Goal: Book appointment/travel/reservation

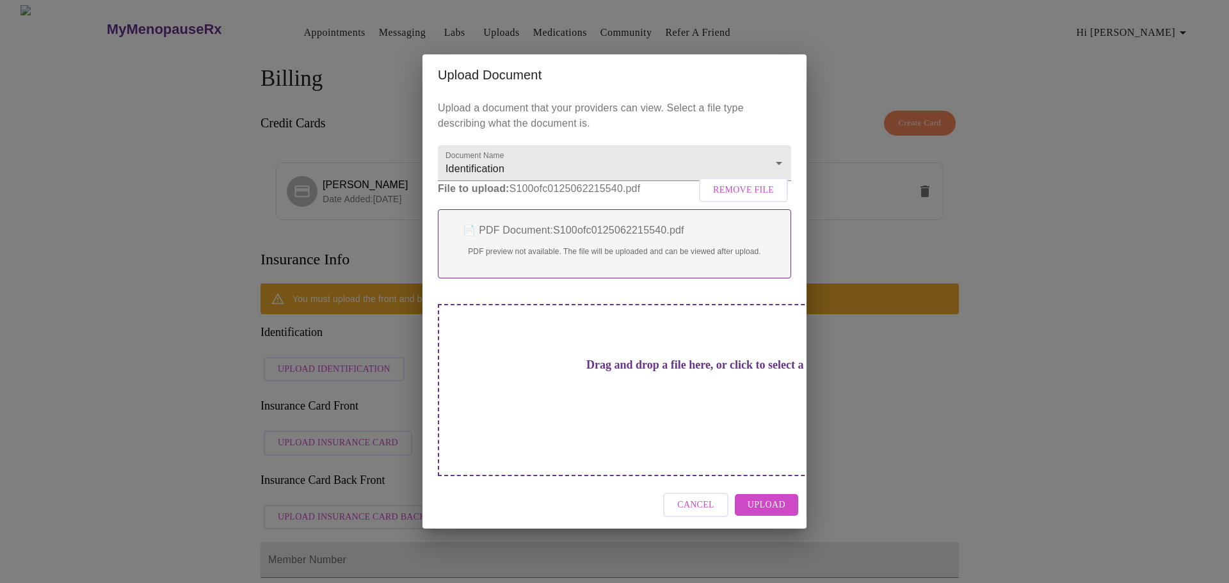
click at [772, 497] on span "Upload" at bounding box center [767, 505] width 38 height 16
click at [775, 491] on div "Cancel" at bounding box center [615, 505] width 384 height 48
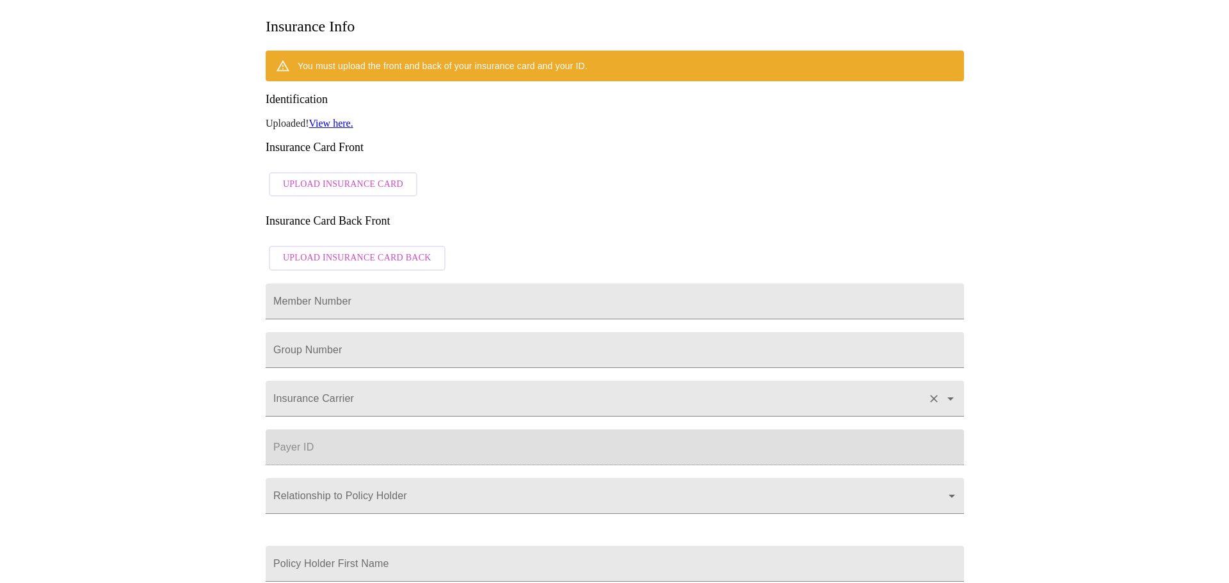
scroll to position [256, 0]
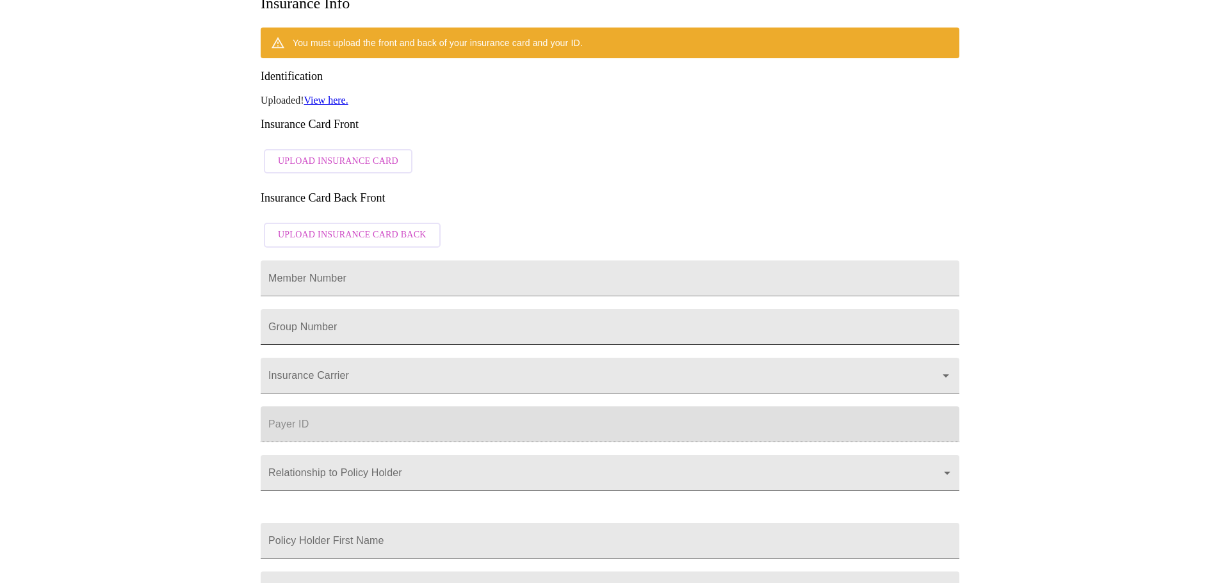
click at [386, 309] on input "Member Number" at bounding box center [610, 327] width 699 height 36
type input "3346462"
click at [389, 370] on input "Insurance Carrier" at bounding box center [592, 382] width 652 height 24
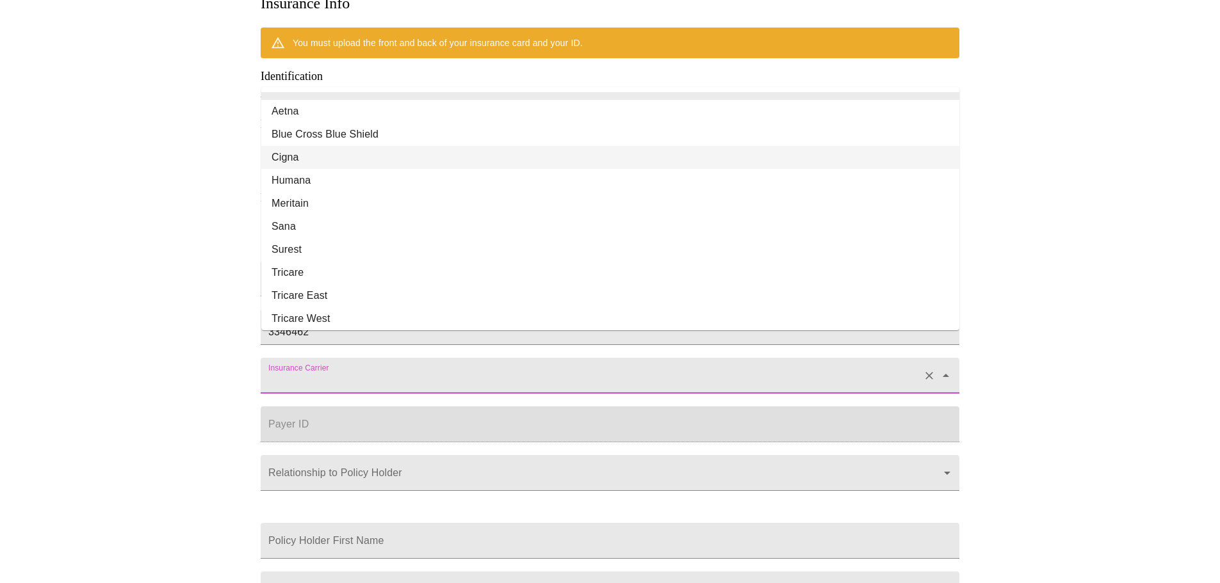
click at [290, 159] on li "Cigna" at bounding box center [610, 157] width 698 height 23
type input "Cigna"
type input "62308"
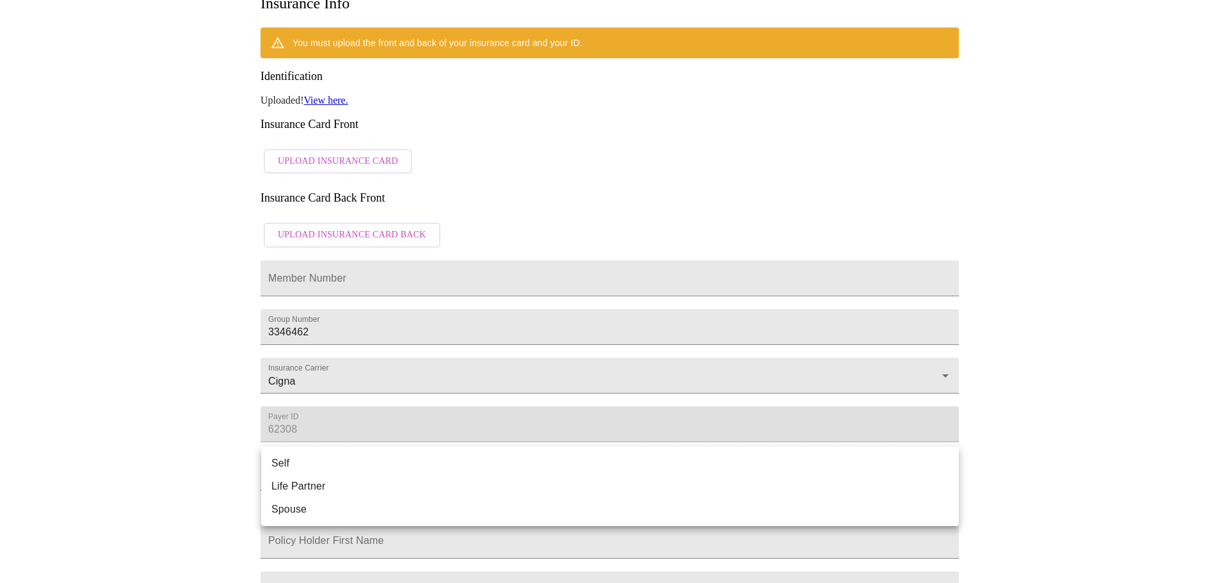
click at [352, 471] on body "MyMenopauseRx Appointments Messaging Labs Uploads Medications Community Refer a…" at bounding box center [614, 199] width 1219 height 900
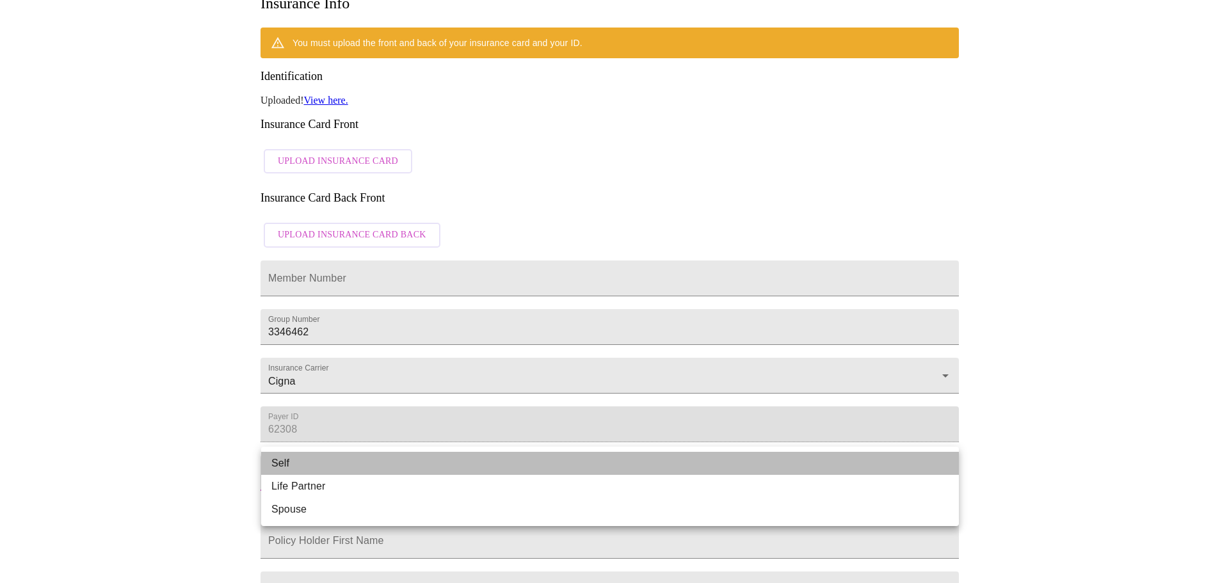
click at [279, 465] on li "Self" at bounding box center [610, 463] width 698 height 23
type input "Self"
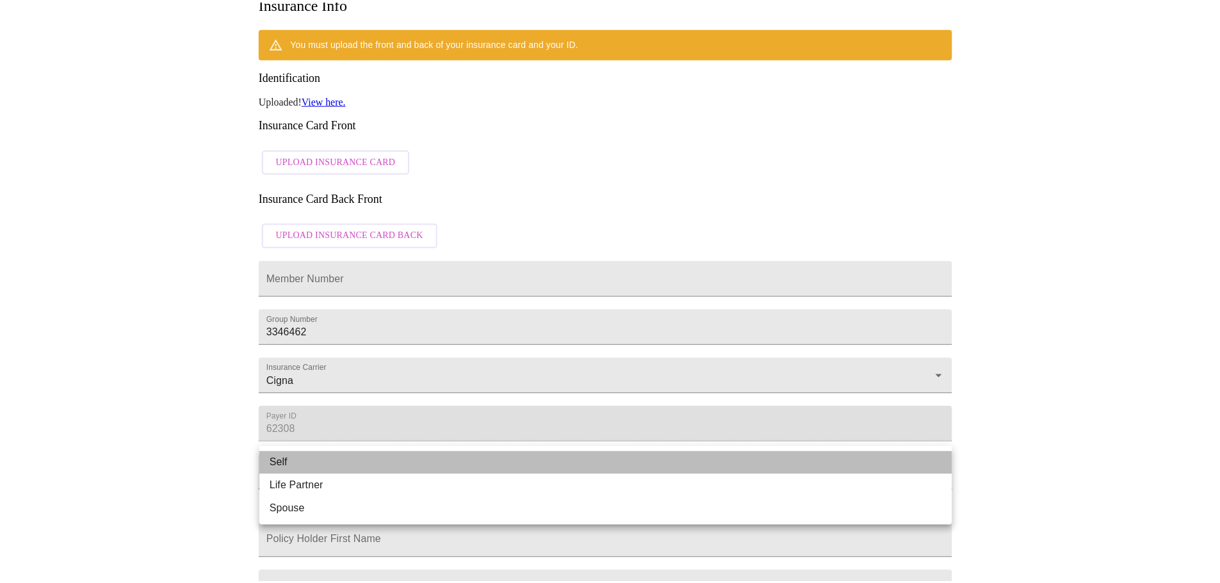
scroll to position [215, 0]
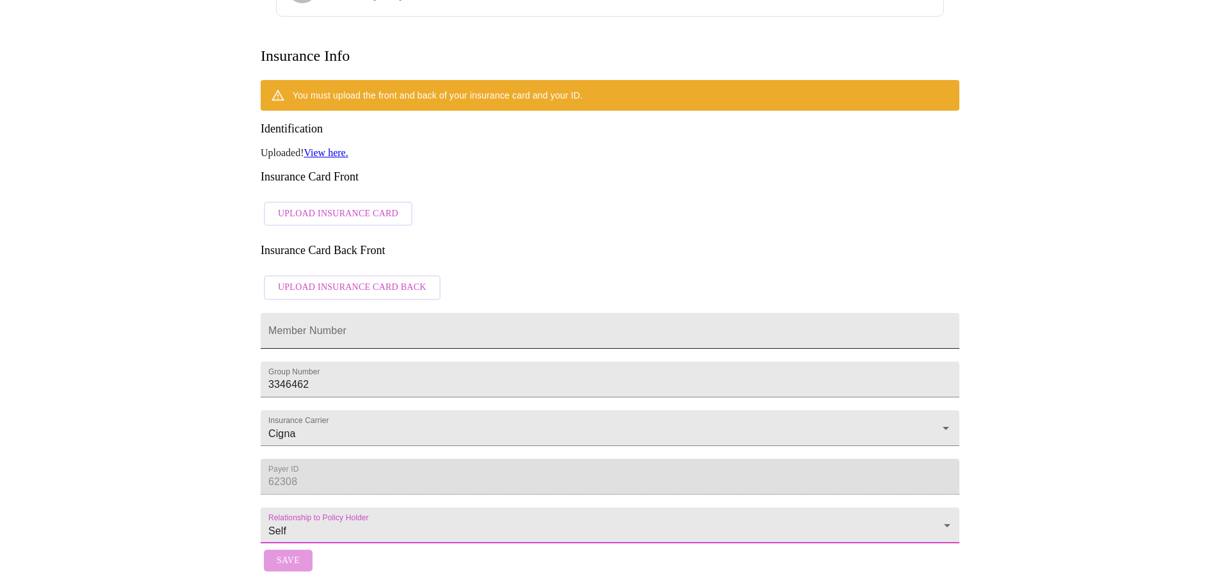
click at [366, 313] on input "Member Number" at bounding box center [610, 331] width 699 height 36
type input "U93616886 OI"
click at [294, 558] on span "Save" at bounding box center [288, 561] width 23 height 16
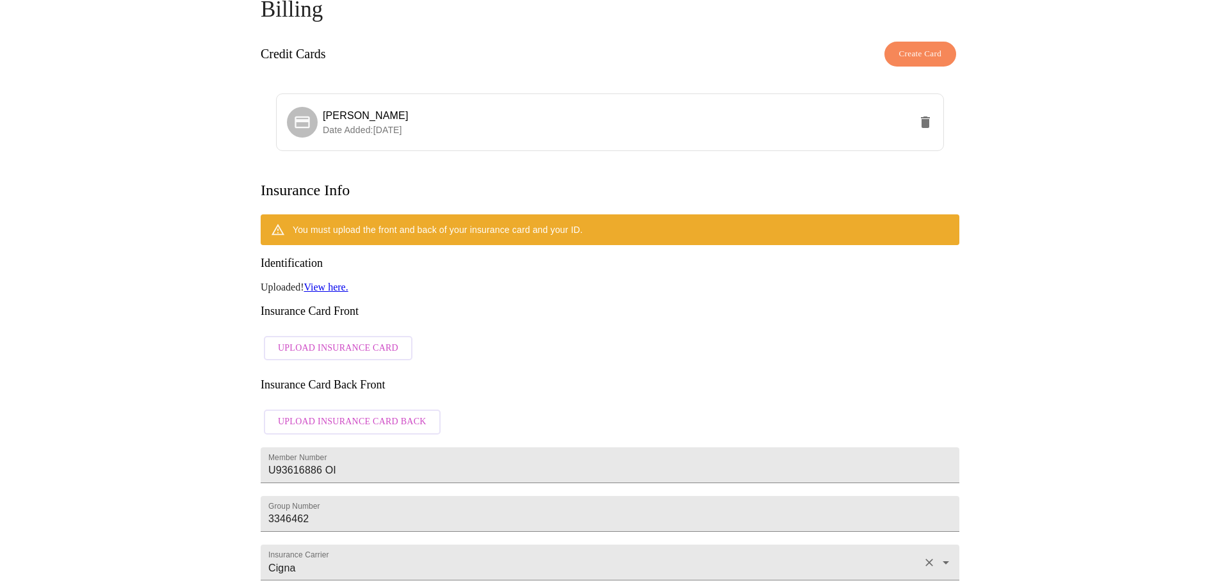
scroll to position [214, 0]
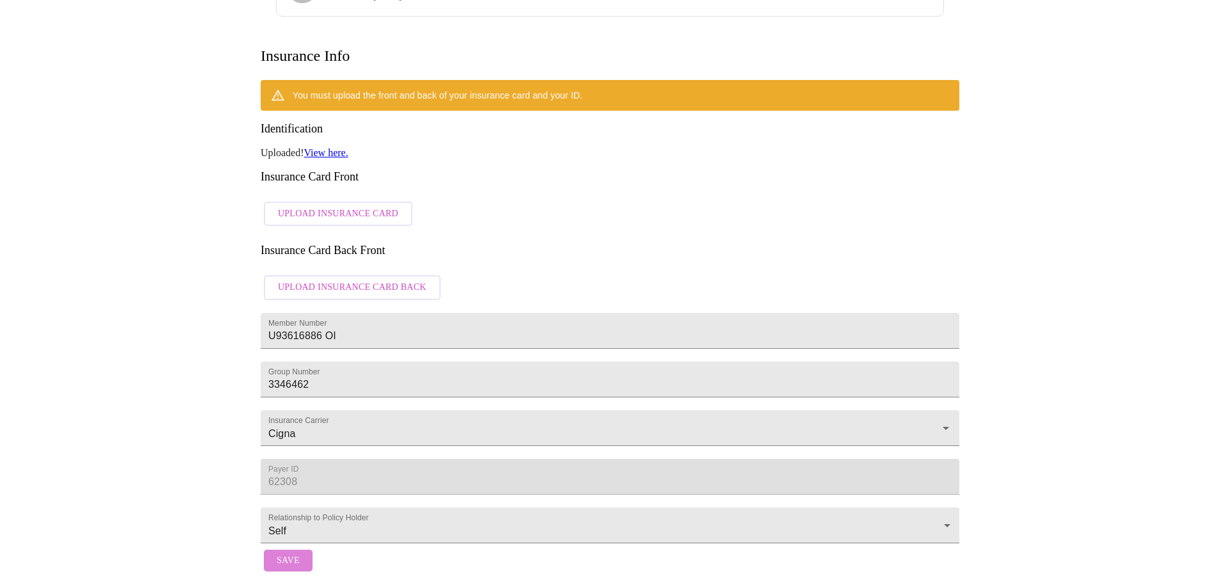
click at [286, 557] on span "Save" at bounding box center [288, 561] width 23 height 16
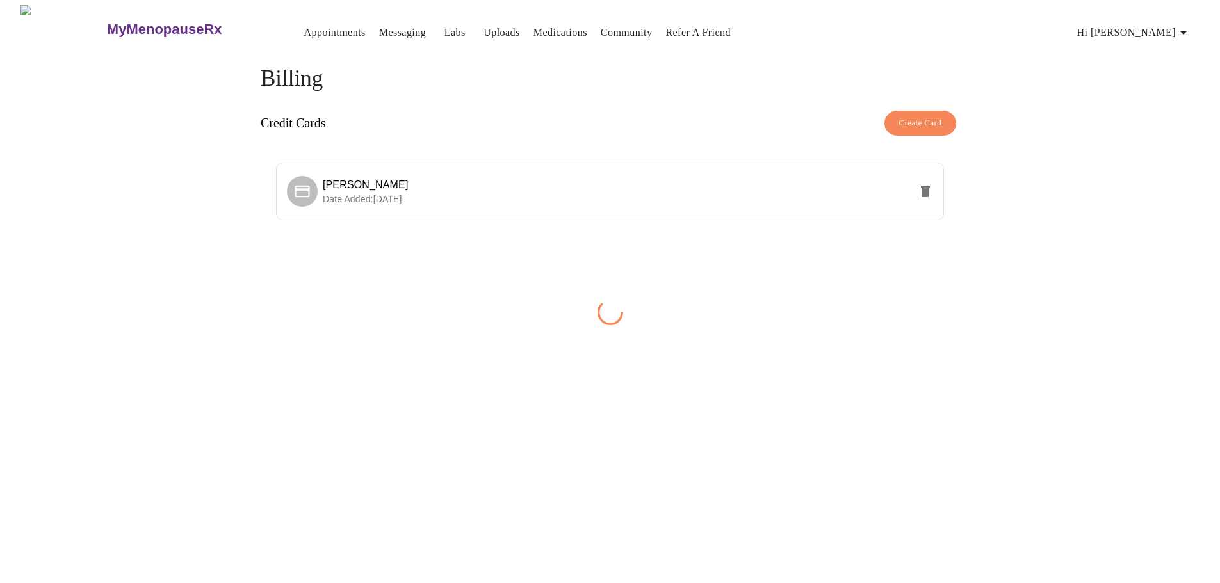
scroll to position [0, 0]
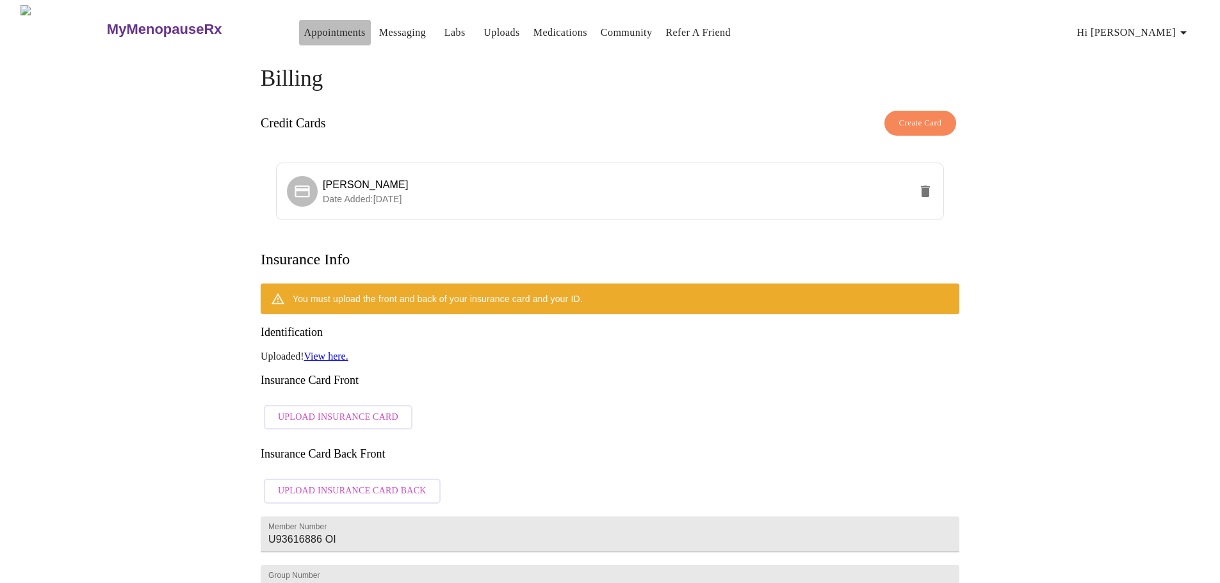
click at [304, 30] on link "Appointments" at bounding box center [334, 33] width 61 height 18
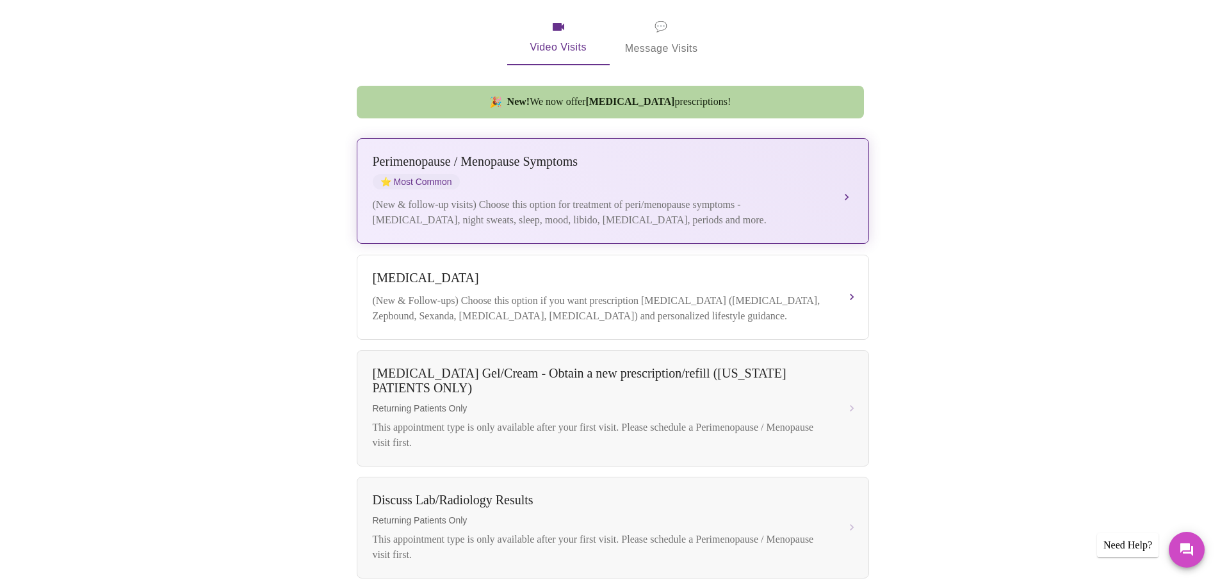
scroll to position [256, 0]
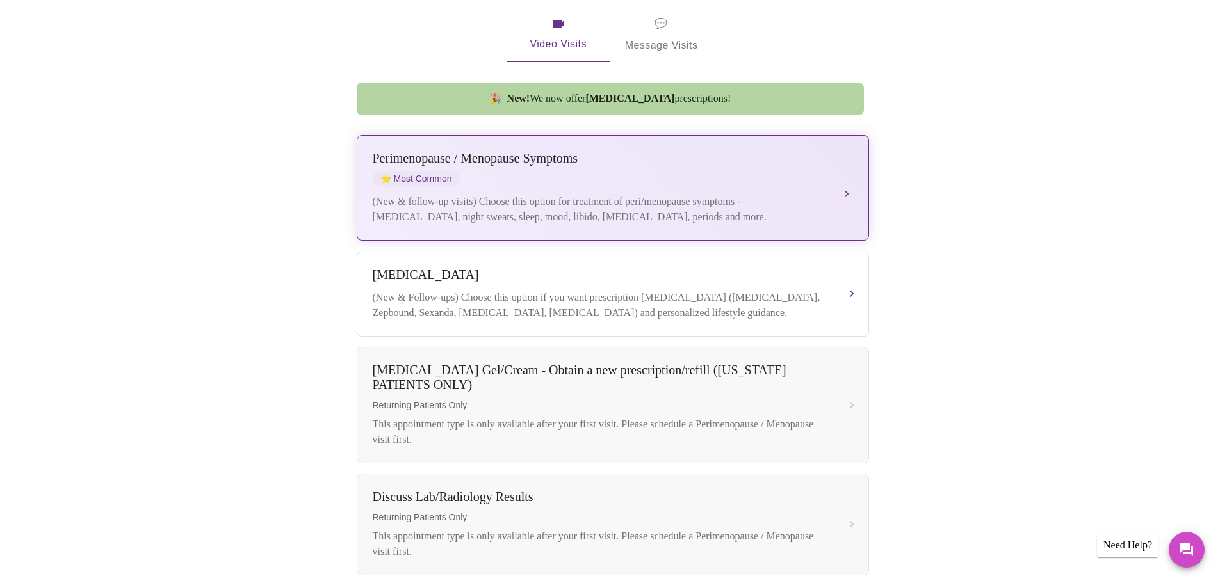
click at [846, 181] on button "[MEDICAL_DATA] / Menopause Symptoms ⭐ Most Common (New & follow-up visits) Choo…" at bounding box center [613, 188] width 512 height 106
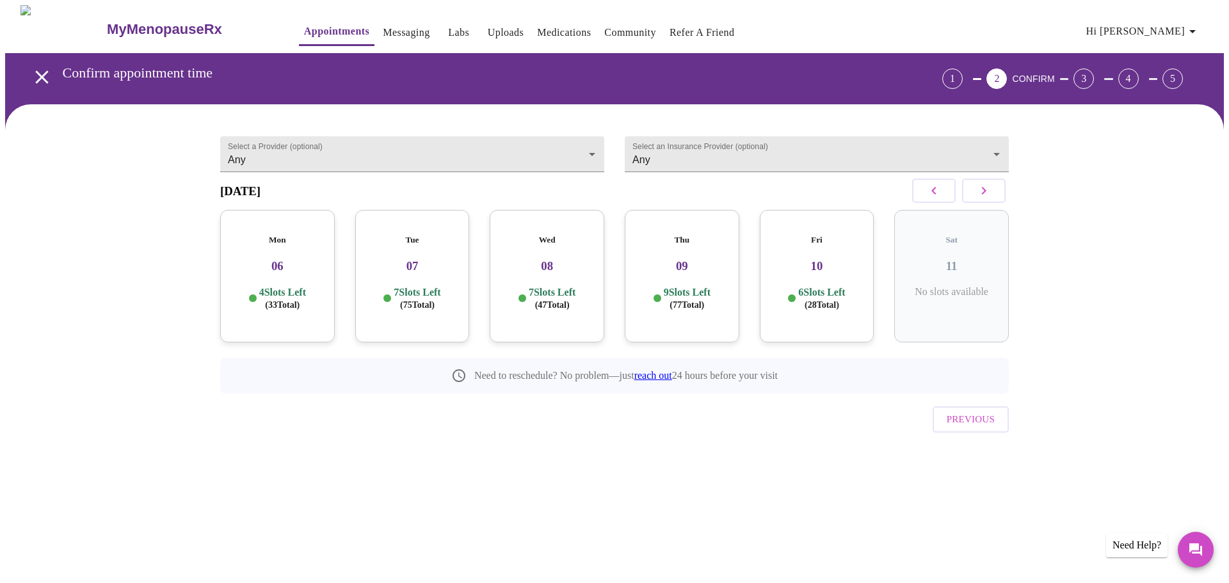
click at [982, 198] on icon "button" at bounding box center [983, 190] width 15 height 15
click at [805, 300] on span "( 99 Total)" at bounding box center [822, 305] width 35 height 10
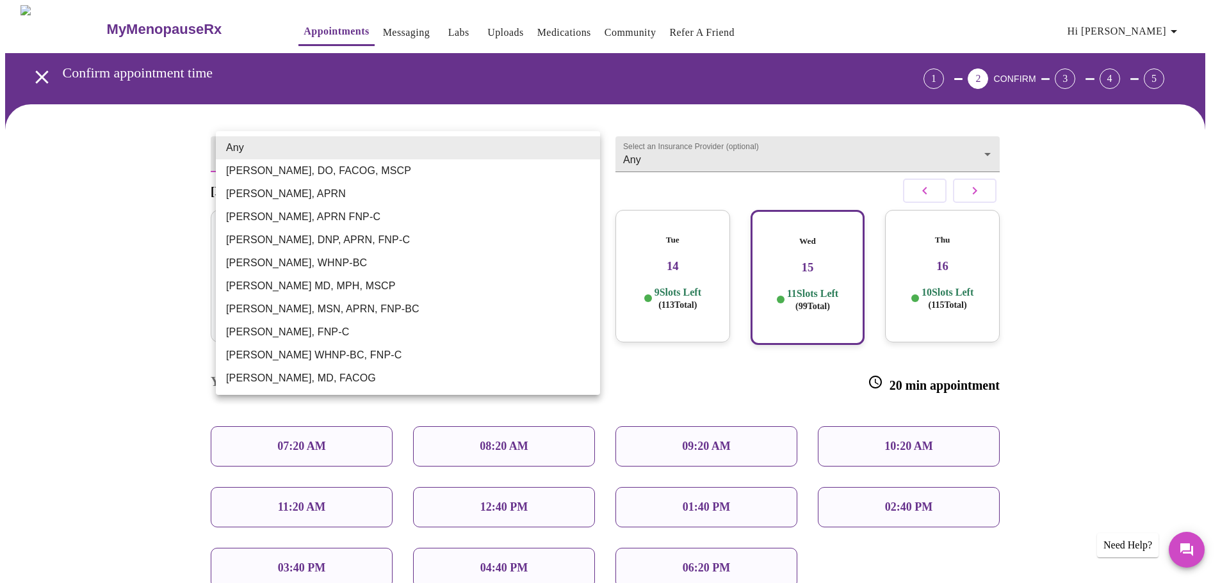
click at [583, 151] on body "MyMenopauseRx Appointments Messaging Labs Uploads Medications Community Refer a…" at bounding box center [609, 374] width 1209 height 738
click at [256, 308] on li "[PERSON_NAME], MSN, APRN, FNP-BC" at bounding box center [408, 309] width 384 height 23
type input "[PERSON_NAME], MSN, APRN, FNP-BC"
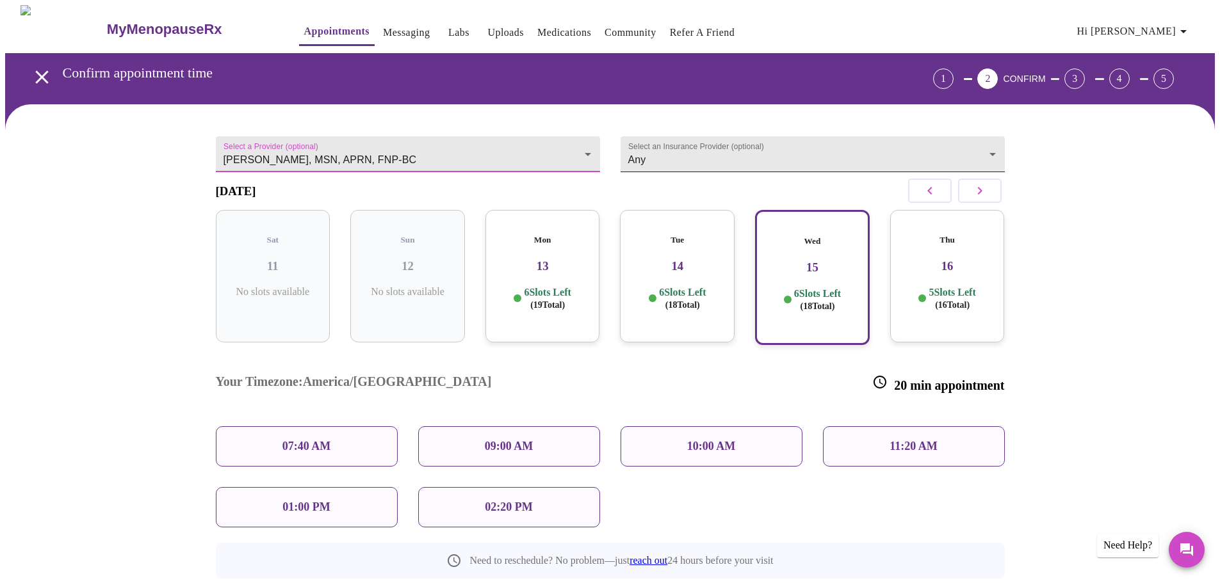
click at [975, 156] on body "MyMenopauseRx Appointments Messaging Labs Uploads Medications Community Refer a…" at bounding box center [609, 343] width 1209 height 677
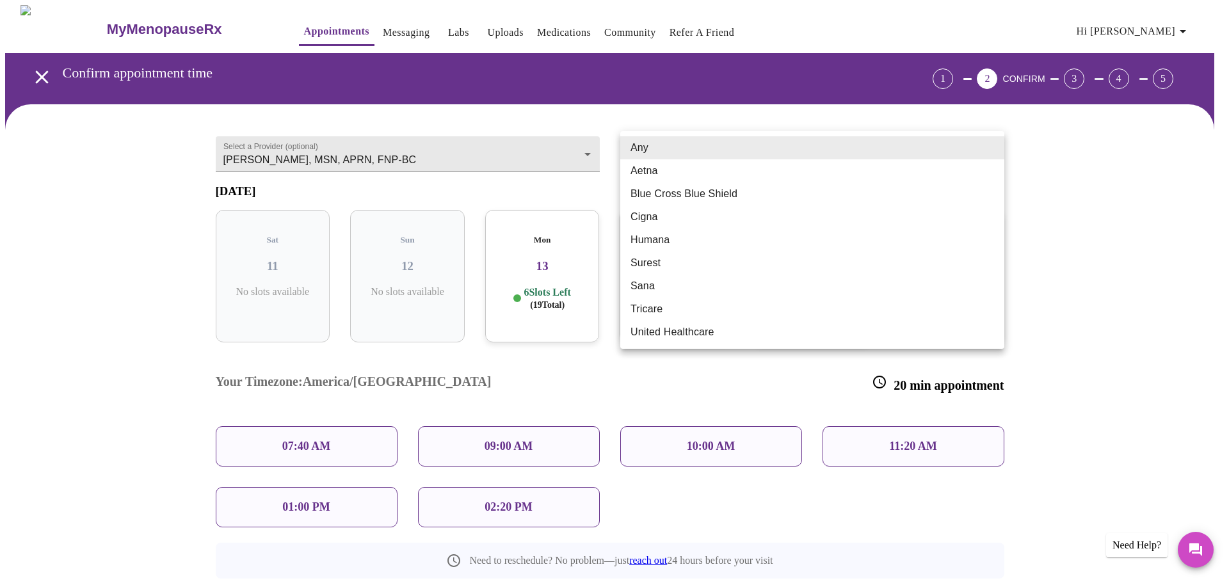
click at [651, 213] on li "Cigna" at bounding box center [812, 217] width 384 height 23
type input "Cigna"
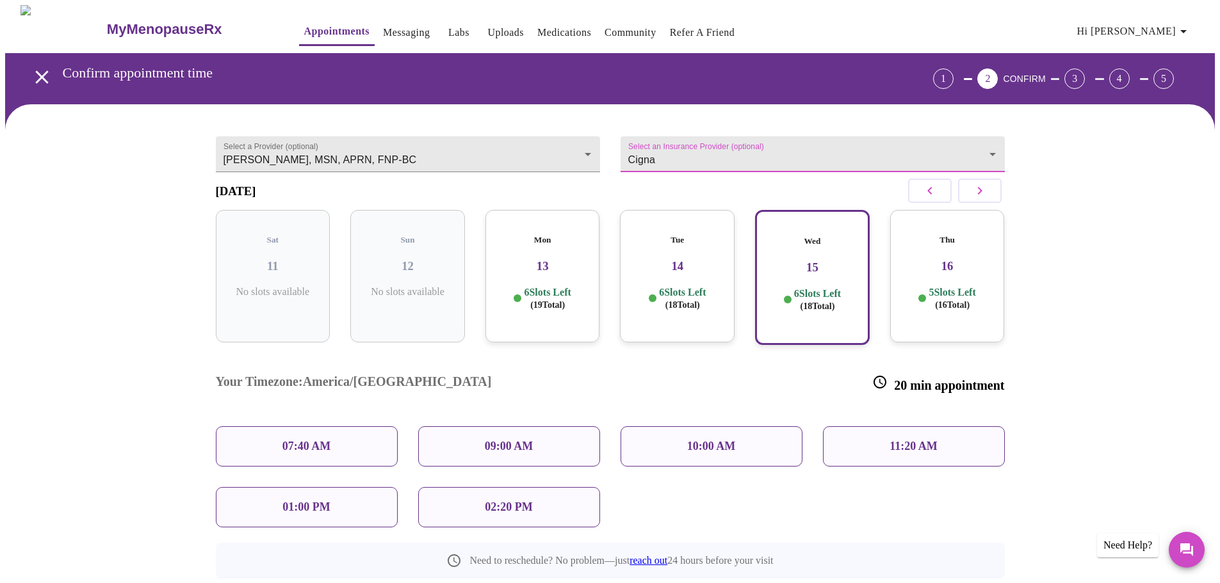
click at [895, 426] on div "11:20 AM" at bounding box center [914, 446] width 182 height 40
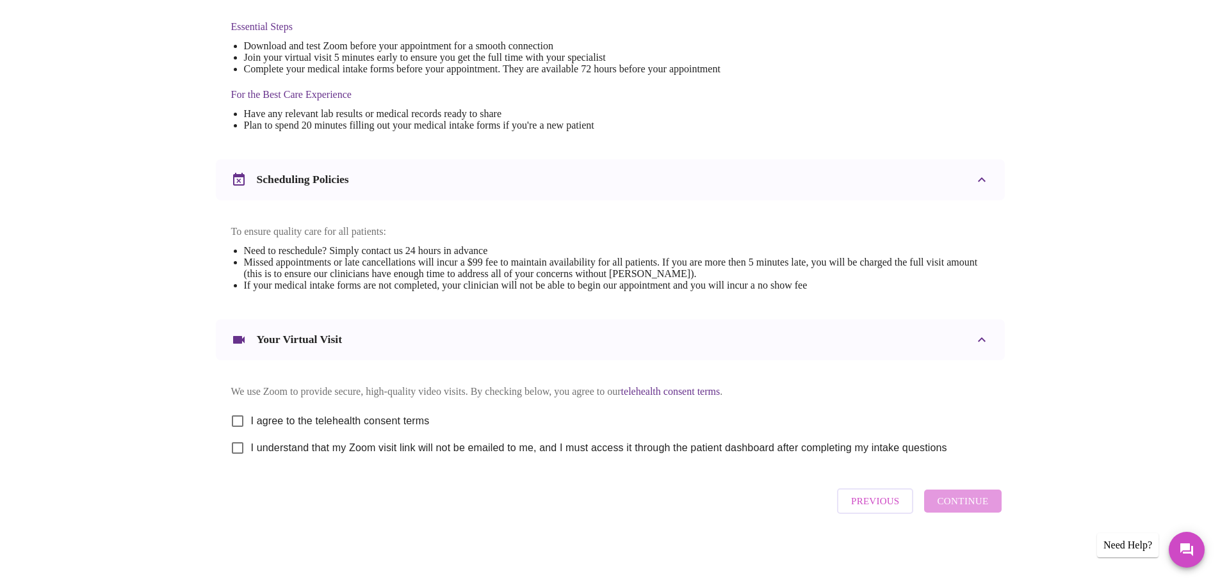
scroll to position [345, 0]
click at [238, 421] on input "I agree to the telehealth consent terms" at bounding box center [237, 421] width 27 height 27
checkbox input "true"
click at [238, 451] on input "I understand that my Zoom visit link will not be emailed to me, and I must acce…" at bounding box center [237, 448] width 27 height 27
checkbox input "true"
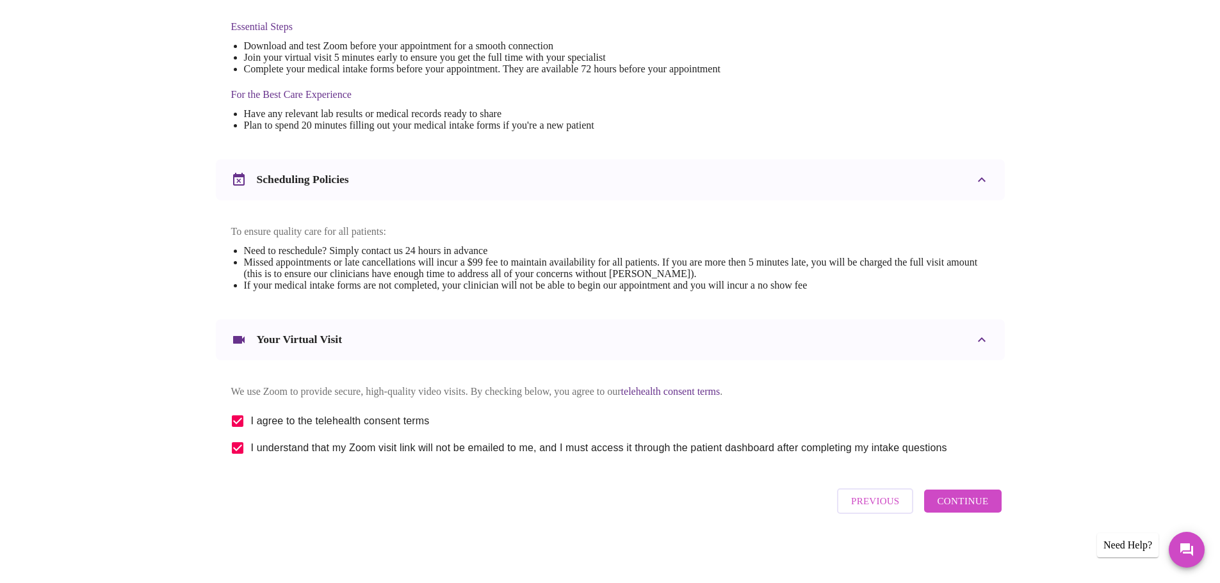
click at [950, 510] on span "Continue" at bounding box center [962, 501] width 51 height 17
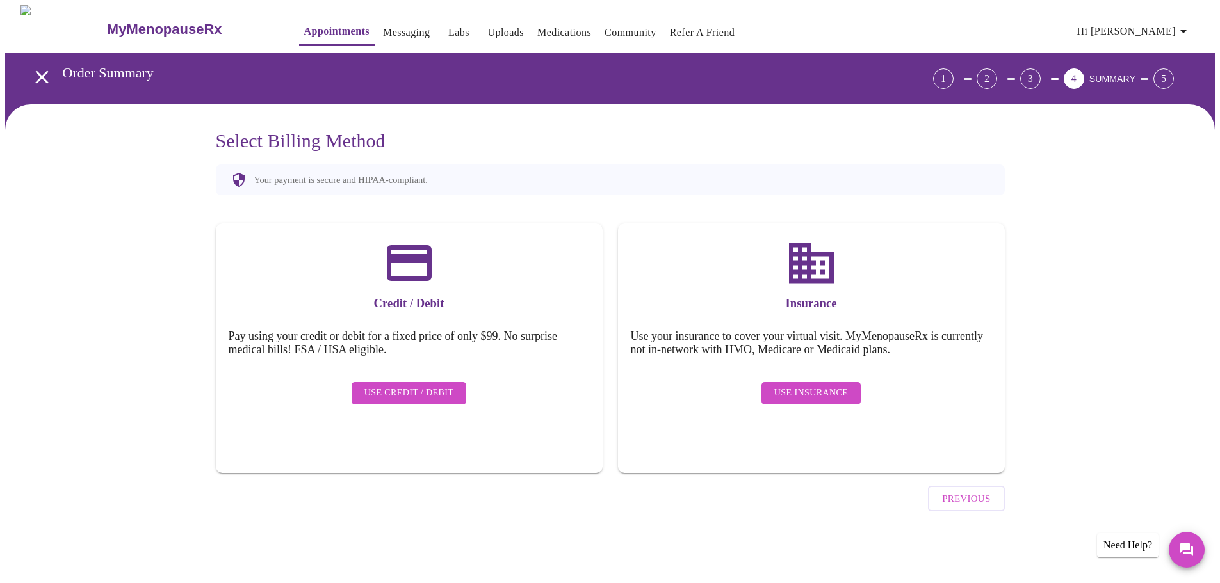
scroll to position [0, 0]
click at [417, 388] on span "Use Credit / Debit" at bounding box center [414, 393] width 90 height 16
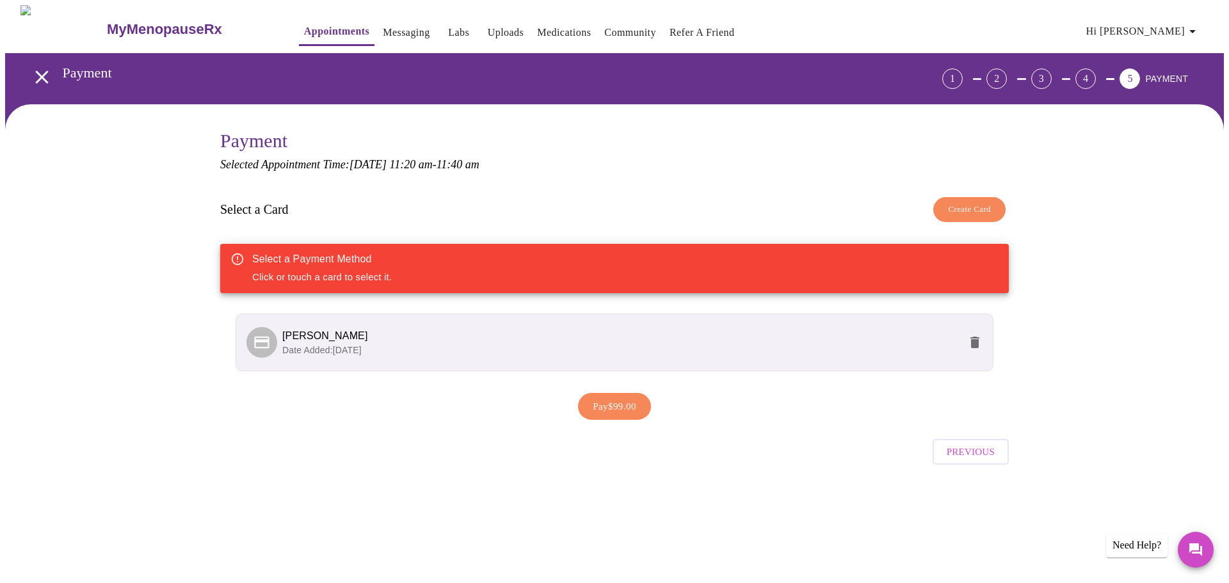
drag, startPoint x: 344, startPoint y: 335, endPoint x: 793, endPoint y: 399, distance: 452.7
click at [343, 335] on span "[PERSON_NAME]" at bounding box center [325, 335] width 86 height 11
click at [289, 337] on span "[PERSON_NAME]" at bounding box center [325, 335] width 86 height 11
click at [974, 455] on span "Previous" at bounding box center [971, 452] width 48 height 17
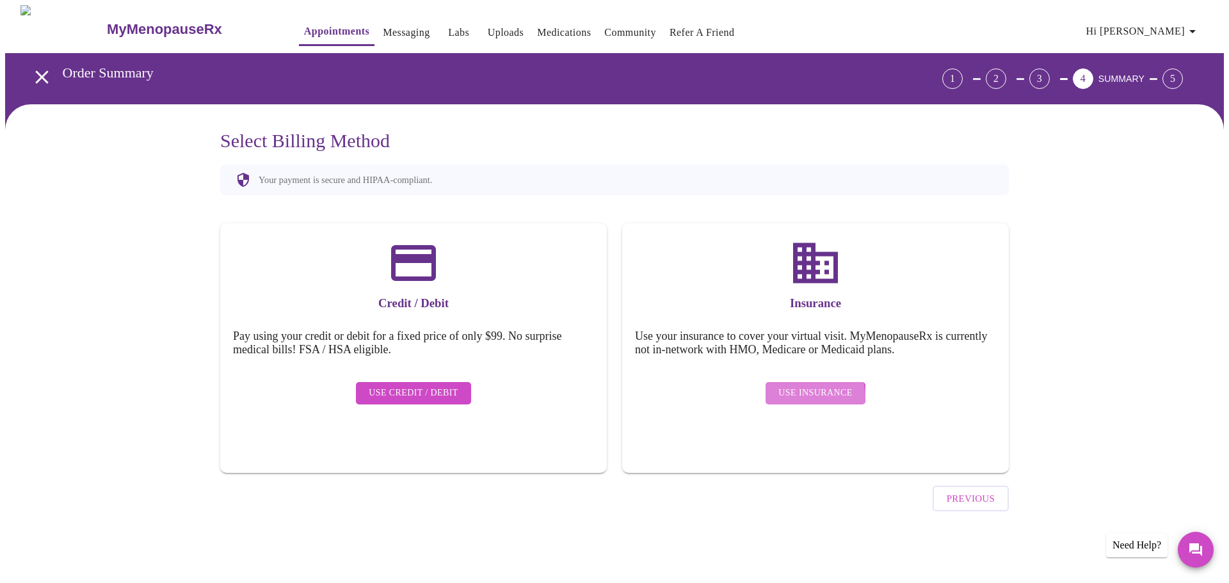
click at [816, 387] on span "Use Insurance" at bounding box center [816, 393] width 74 height 16
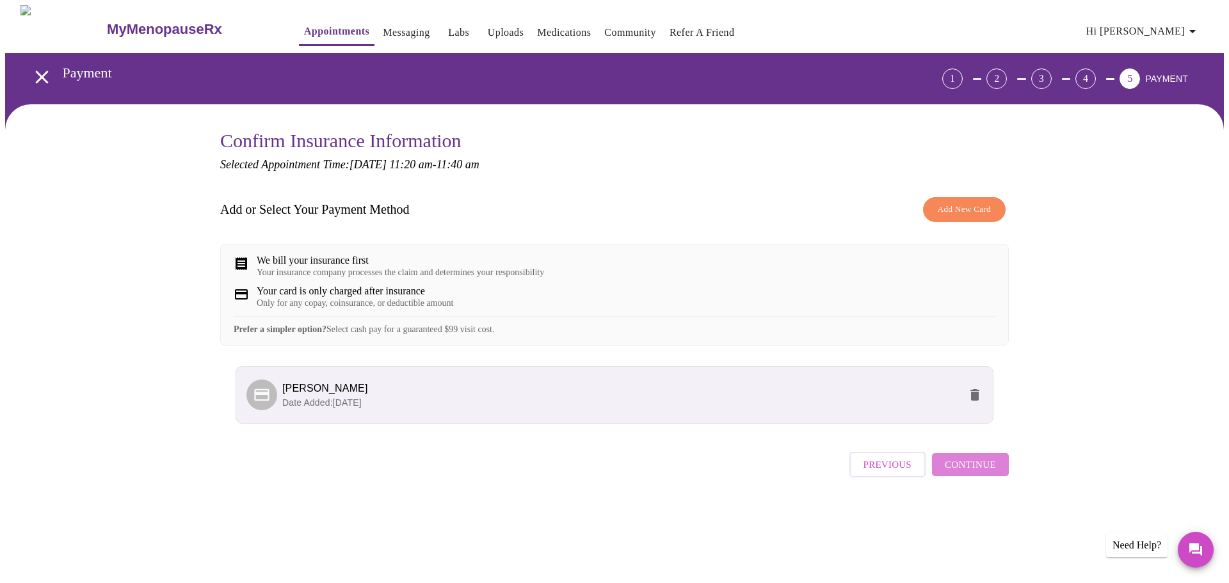
click at [984, 473] on span "Continue" at bounding box center [970, 465] width 51 height 17
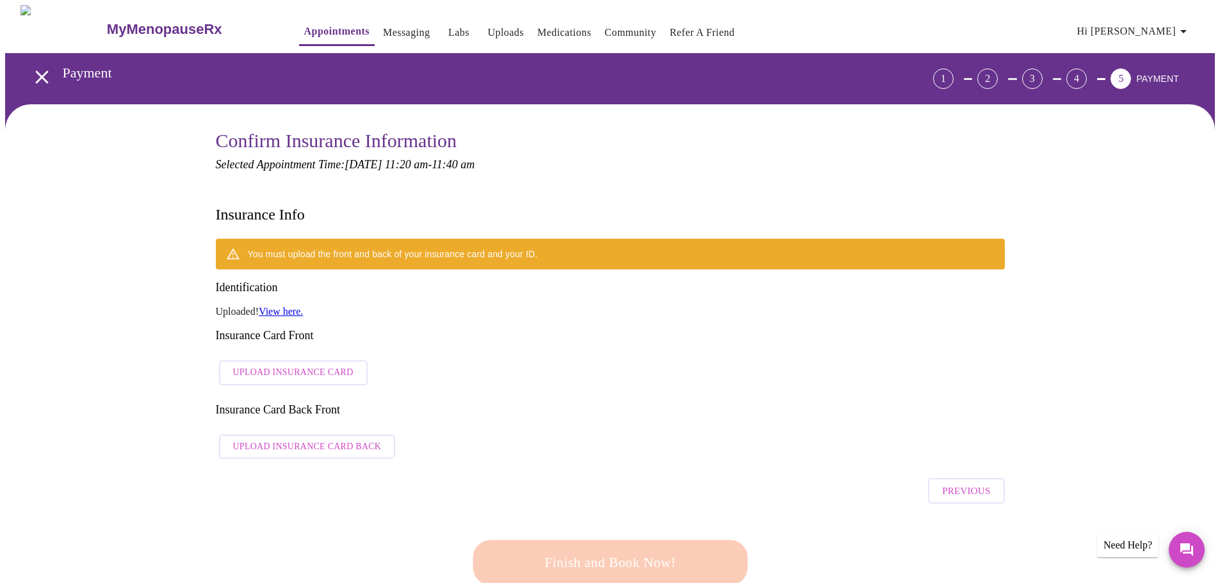
click at [292, 365] on span "Upload Insurance Card" at bounding box center [293, 373] width 120 height 16
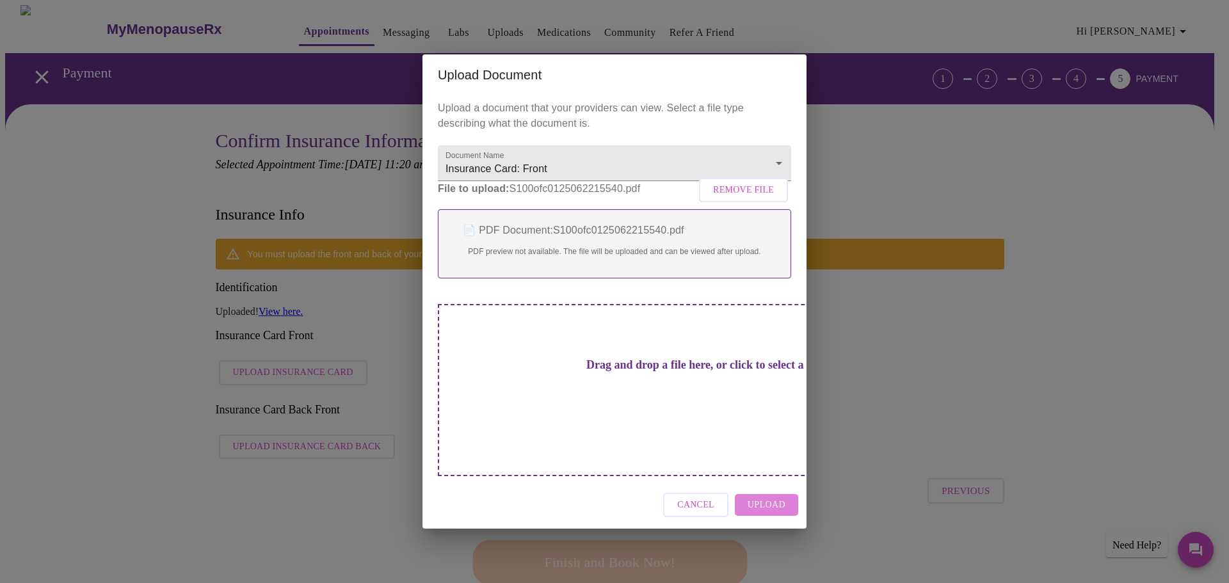
click at [770, 497] on span "Upload" at bounding box center [767, 505] width 38 height 16
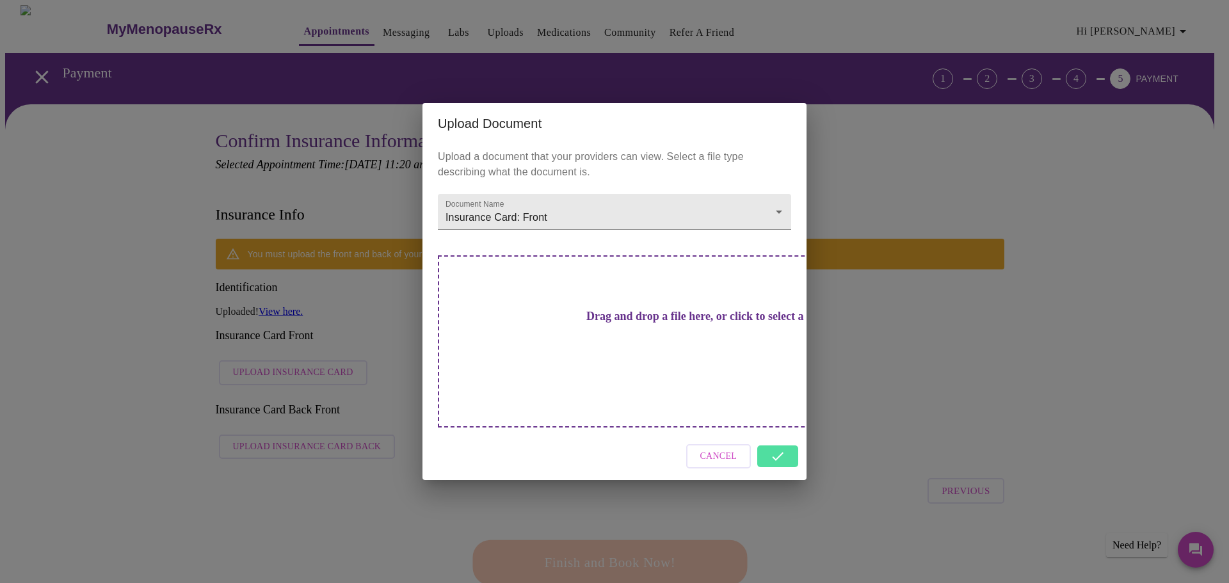
click at [775, 437] on div "Cancel" at bounding box center [615, 457] width 384 height 48
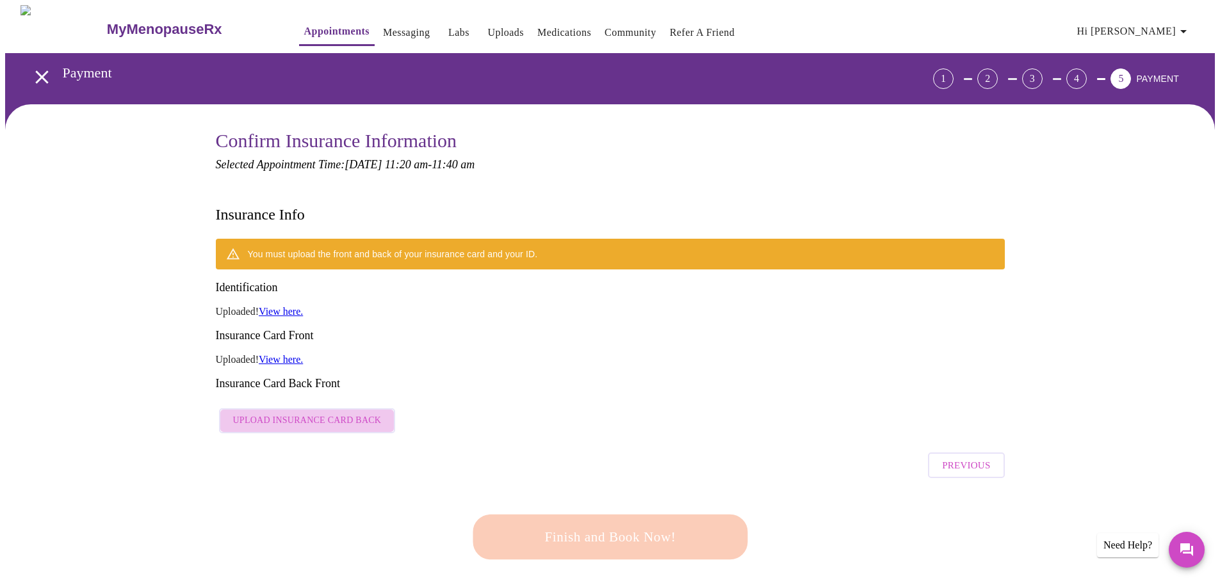
click at [314, 413] on span "Upload Insurance Card Back" at bounding box center [307, 421] width 149 height 16
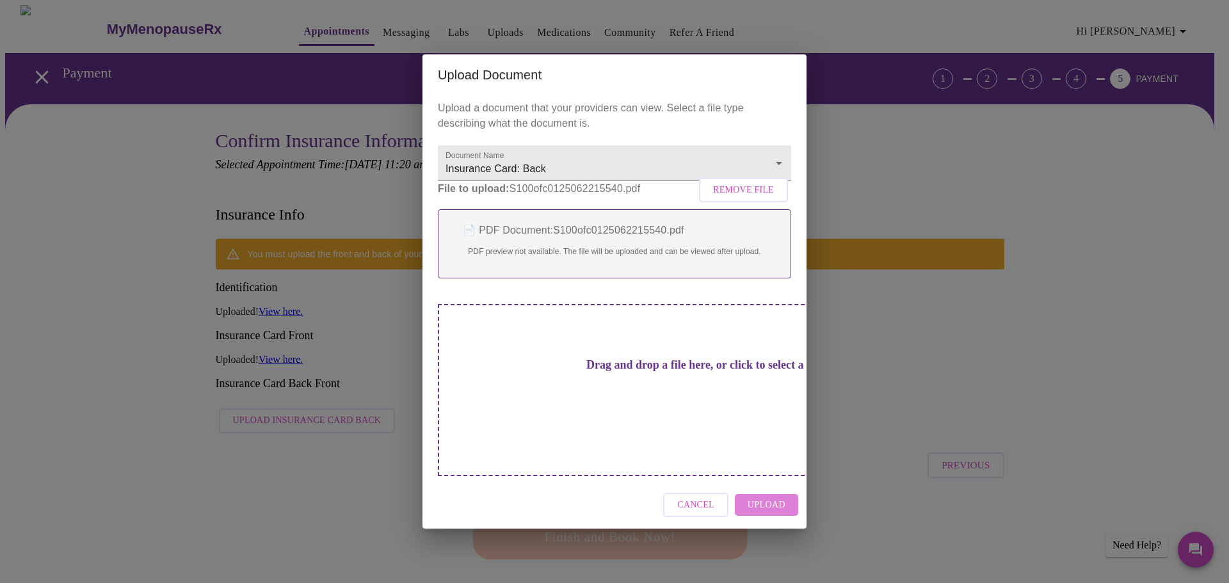
click at [772, 497] on span "Upload" at bounding box center [767, 505] width 38 height 16
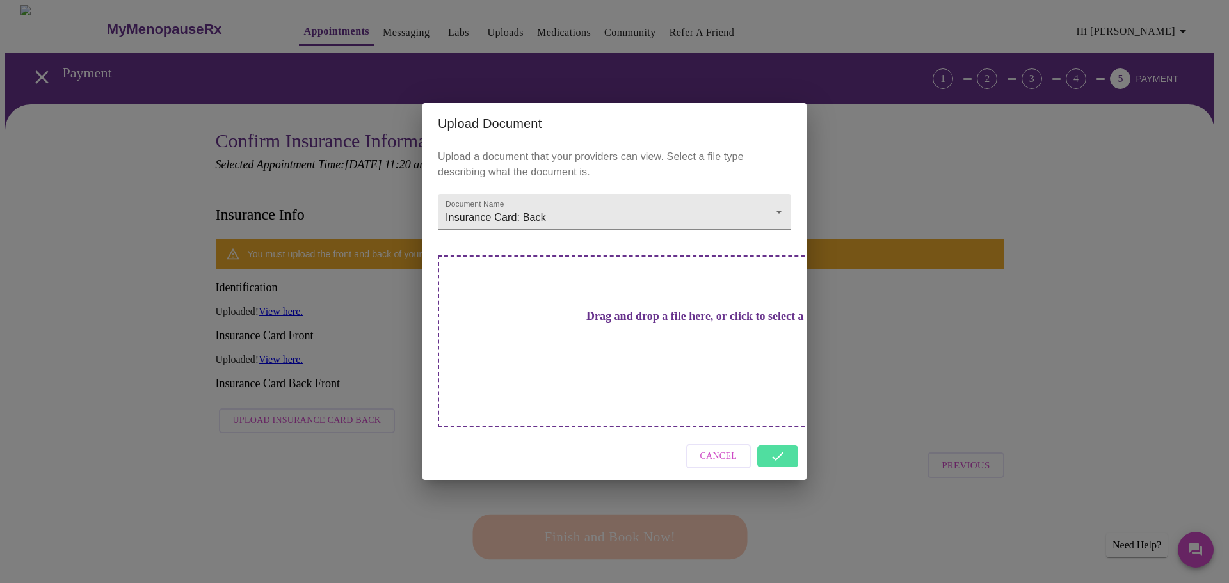
click at [780, 433] on div "Cancel" at bounding box center [615, 457] width 384 height 48
click at [779, 441] on div "Cancel" at bounding box center [615, 457] width 384 height 48
click at [775, 433] on div "Cancel" at bounding box center [615, 457] width 384 height 48
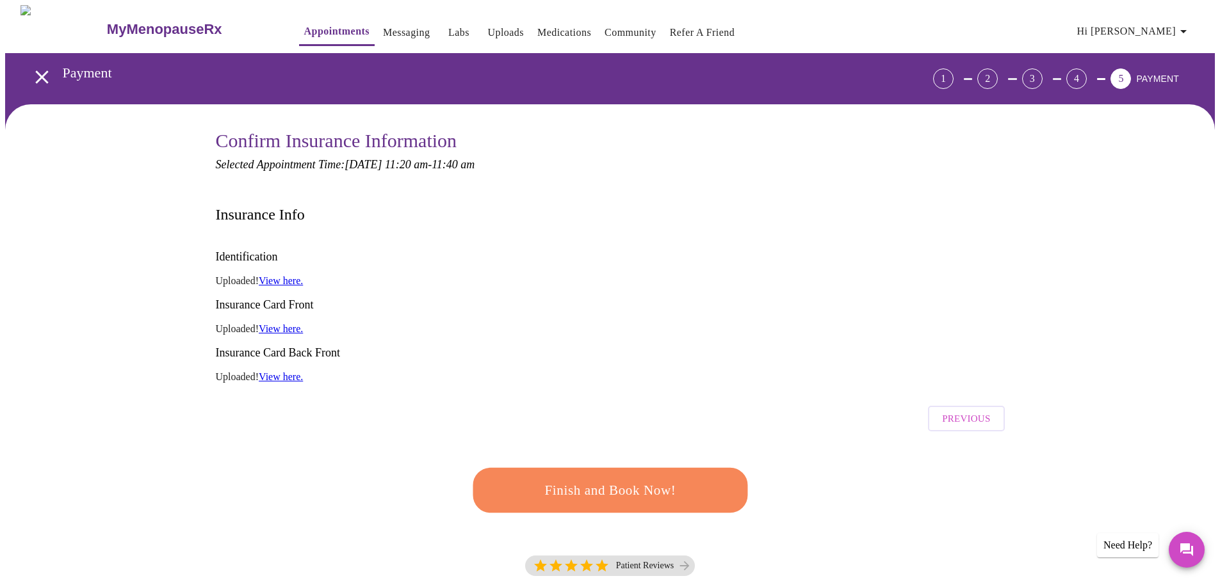
click at [588, 478] on span "Finish and Book Now!" at bounding box center [609, 490] width 245 height 24
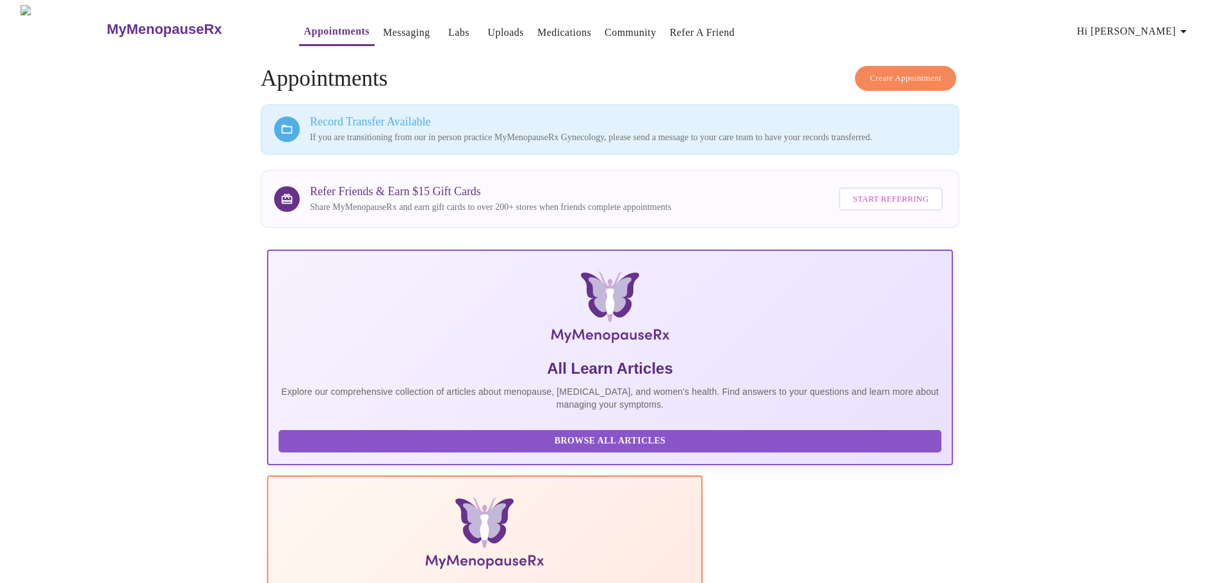
click at [894, 77] on span "Create Appointment" at bounding box center [905, 78] width 72 height 15
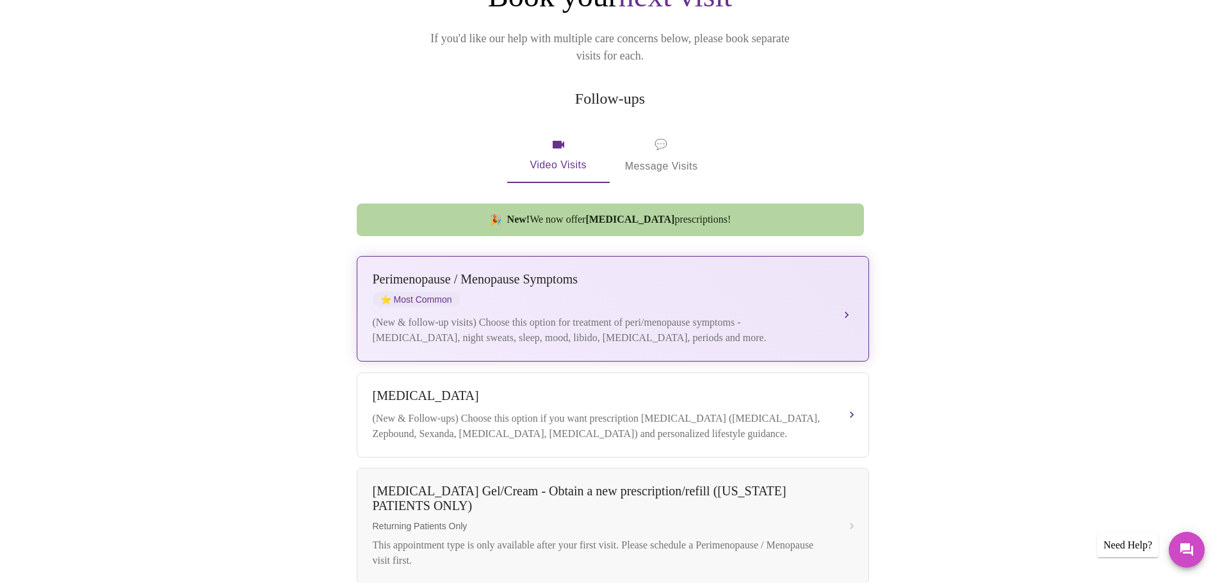
scroll to position [192, 0]
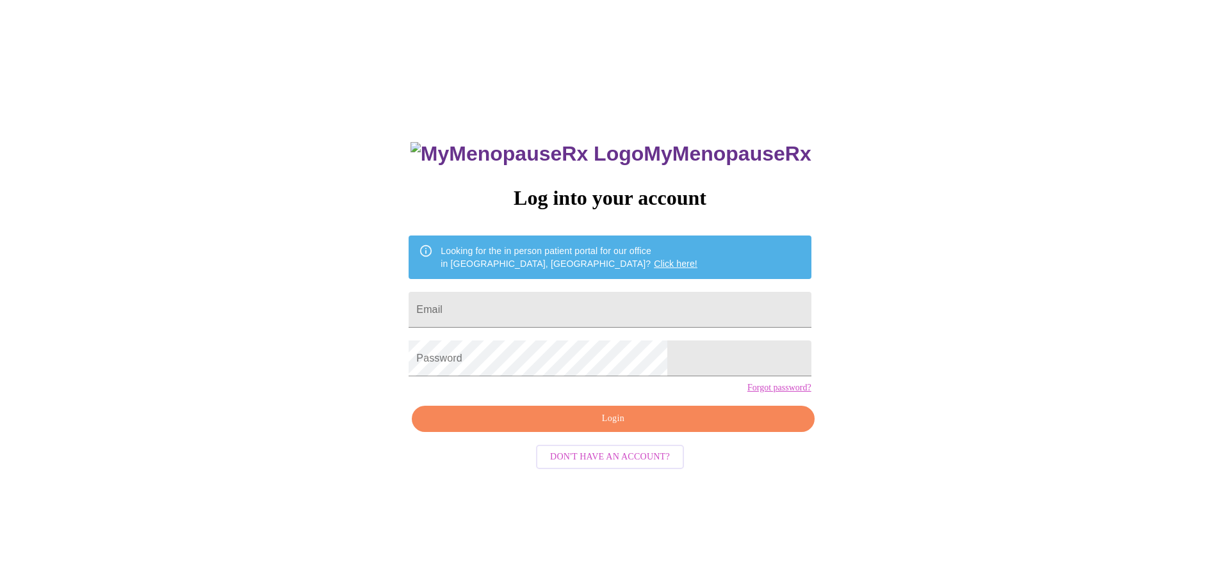
scroll to position [13, 0]
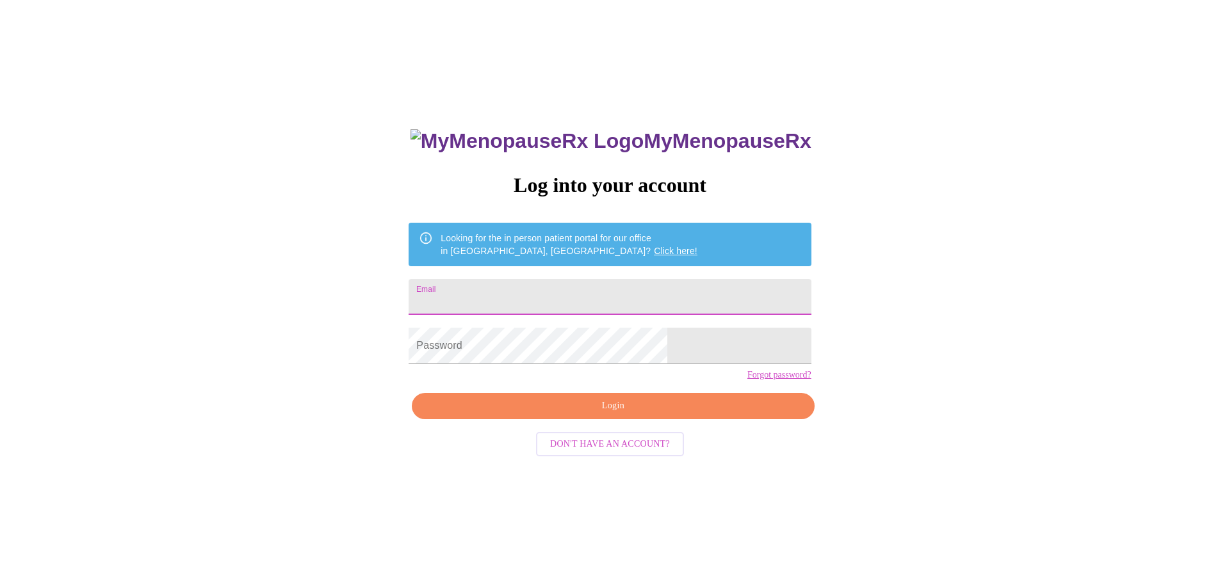
click at [547, 296] on input "Email" at bounding box center [609, 297] width 402 height 36
click at [537, 294] on input "Email" at bounding box center [609, 297] width 402 height 36
type input "jeannie.williams10@yahoo.com"
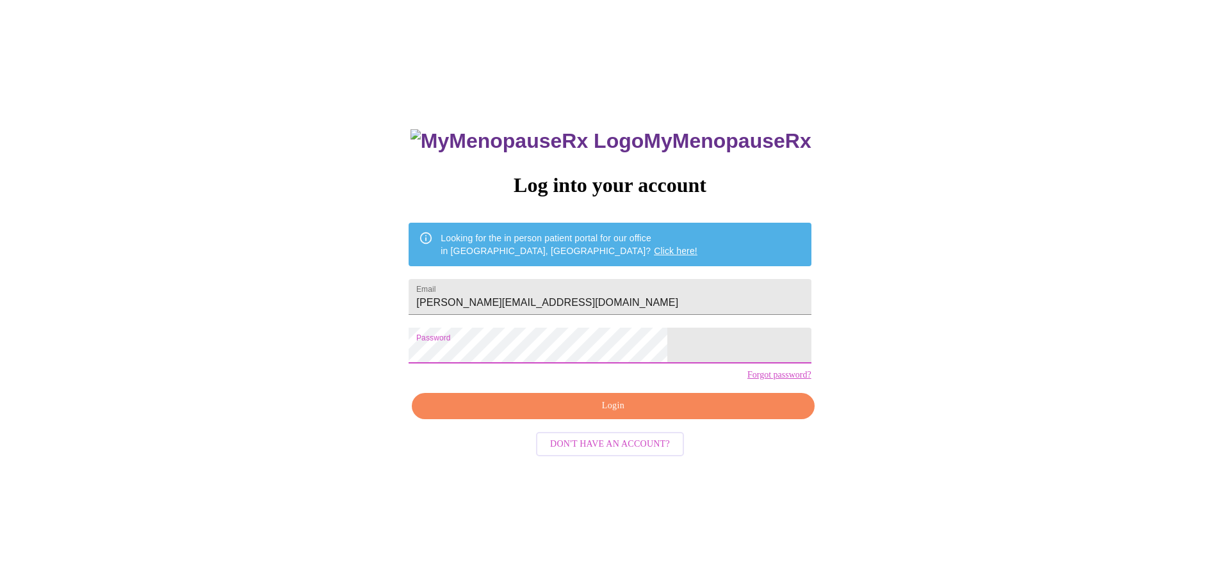
click at [576, 414] on span "Login" at bounding box center [612, 406] width 373 height 16
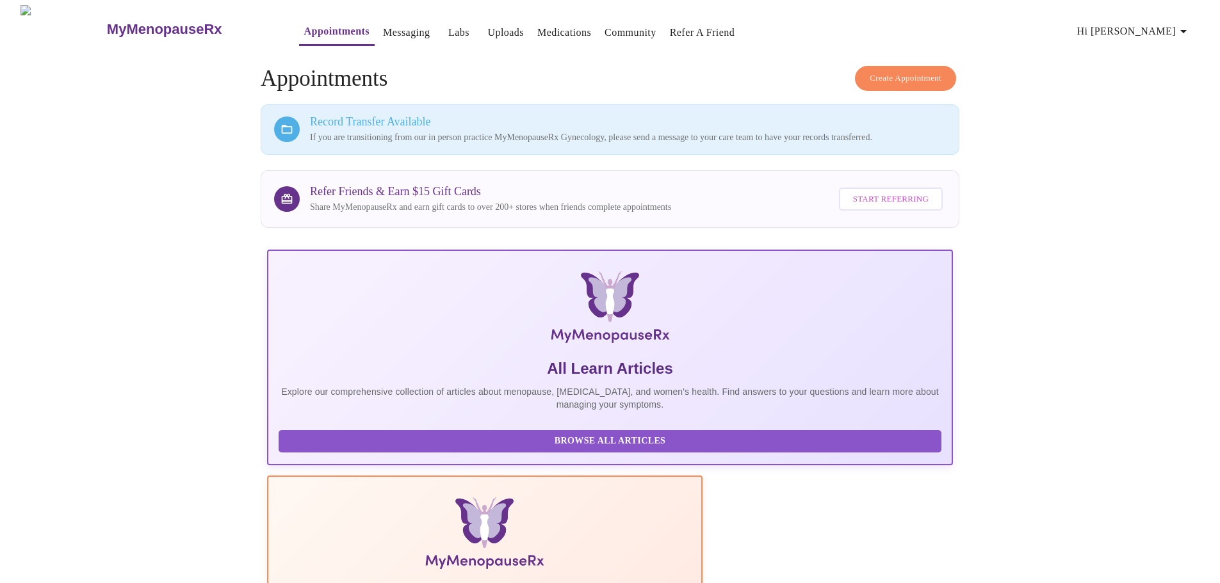
click at [909, 74] on span "Create Appointment" at bounding box center [905, 78] width 72 height 15
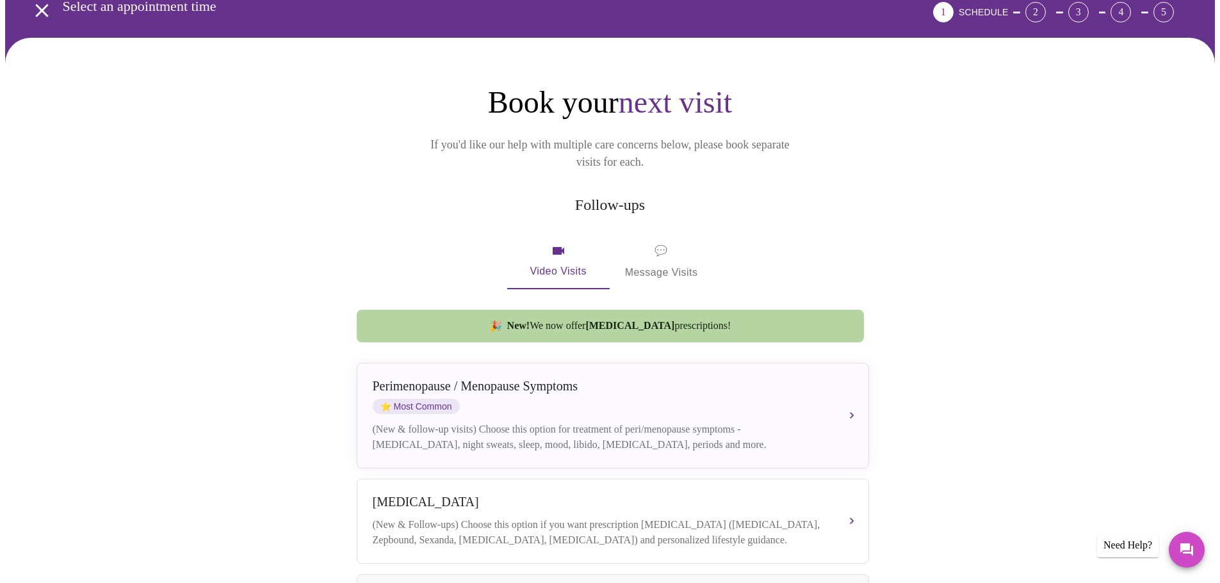
scroll to position [192, 0]
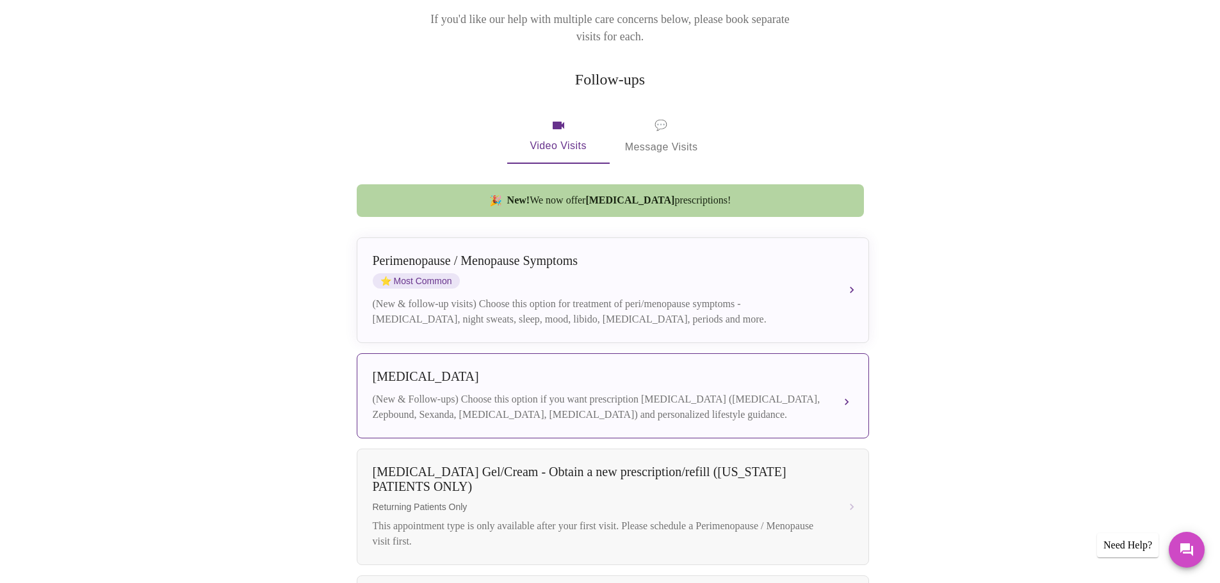
click at [840, 397] on div "Weight Management (New & Follow-ups) Choose this option if you want prescriptio…" at bounding box center [613, 395] width 480 height 53
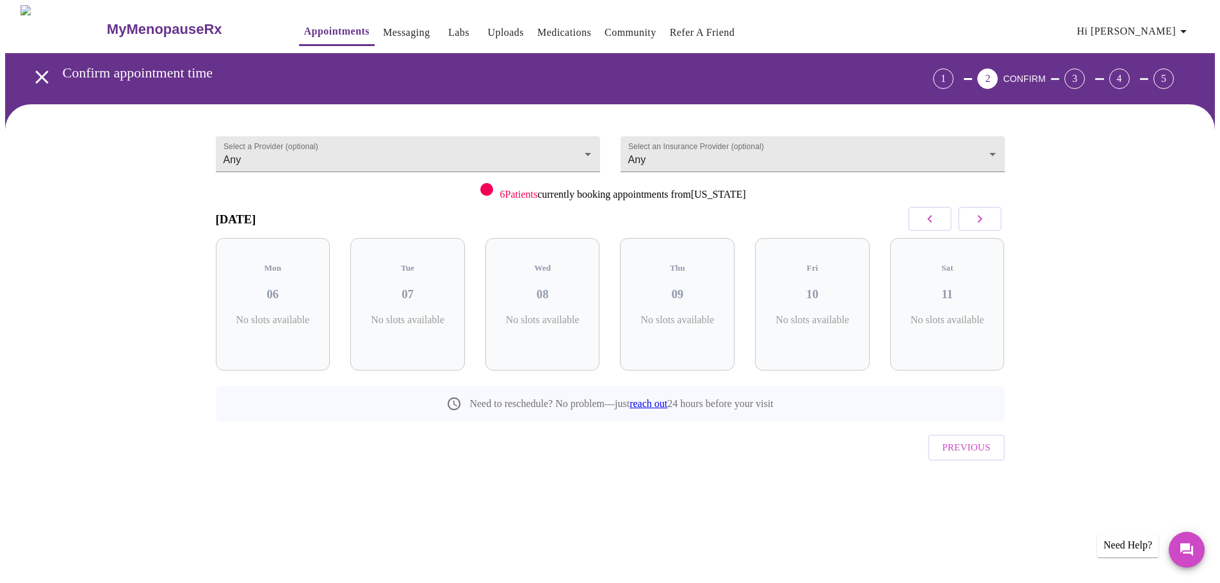
scroll to position [0, 0]
click at [533, 314] on p "7 Slots Left ( 38 Total)" at bounding box center [552, 326] width 47 height 25
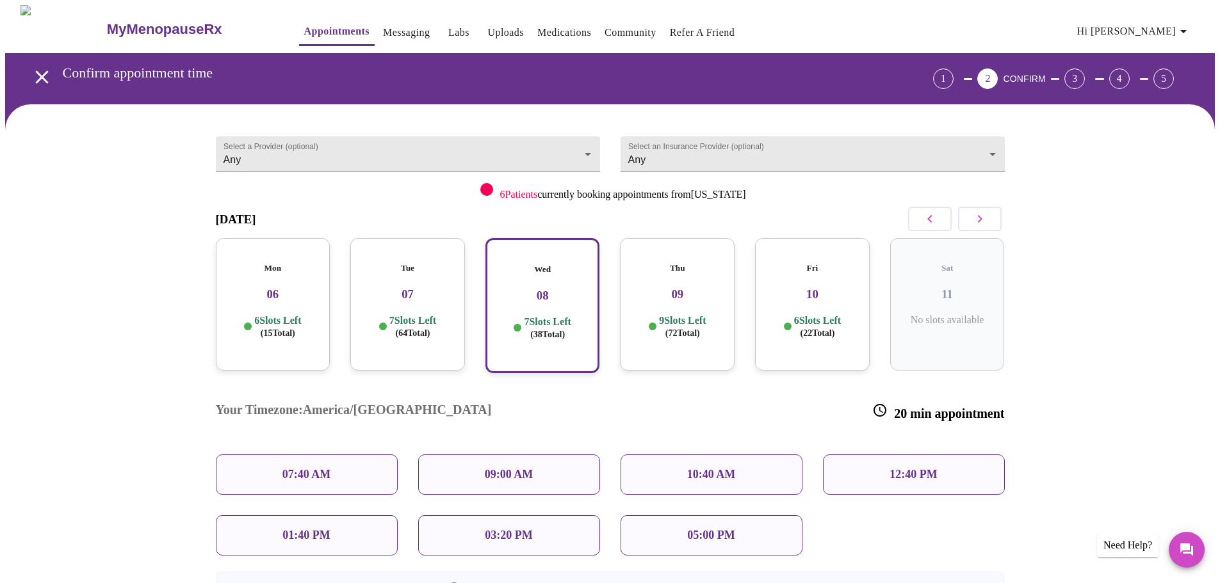
click at [930, 455] on div "12:40 PM" at bounding box center [914, 475] width 182 height 40
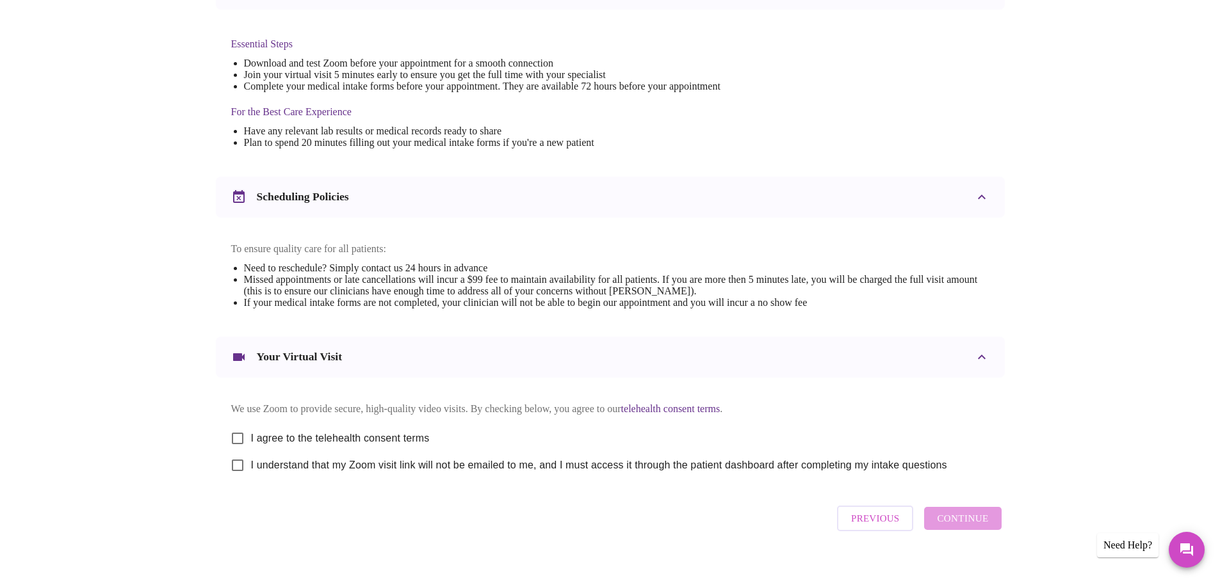
scroll to position [345, 0]
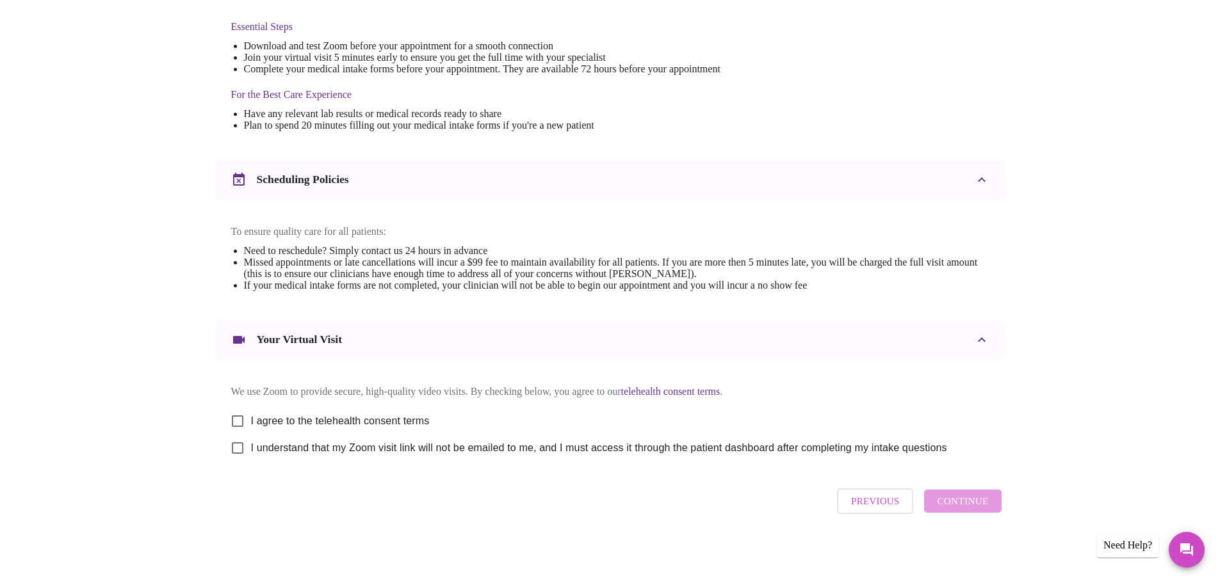
drag, startPoint x: 241, startPoint y: 412, endPoint x: 240, endPoint y: 437, distance: 25.0
click at [241, 414] on input "I agree to the telehealth consent terms" at bounding box center [237, 421] width 27 height 27
checkbox input "true"
click at [238, 449] on input "I understand that my Zoom visit link will not be emailed to me, and I must acce…" at bounding box center [237, 448] width 27 height 27
checkbox input "true"
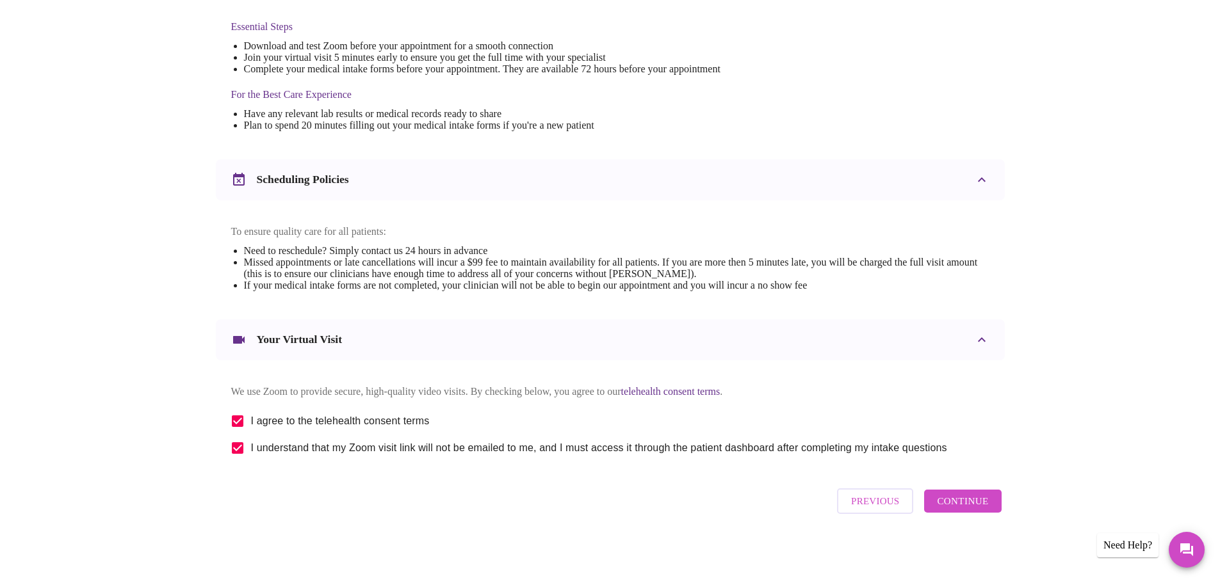
click at [943, 510] on span "Continue" at bounding box center [962, 501] width 51 height 17
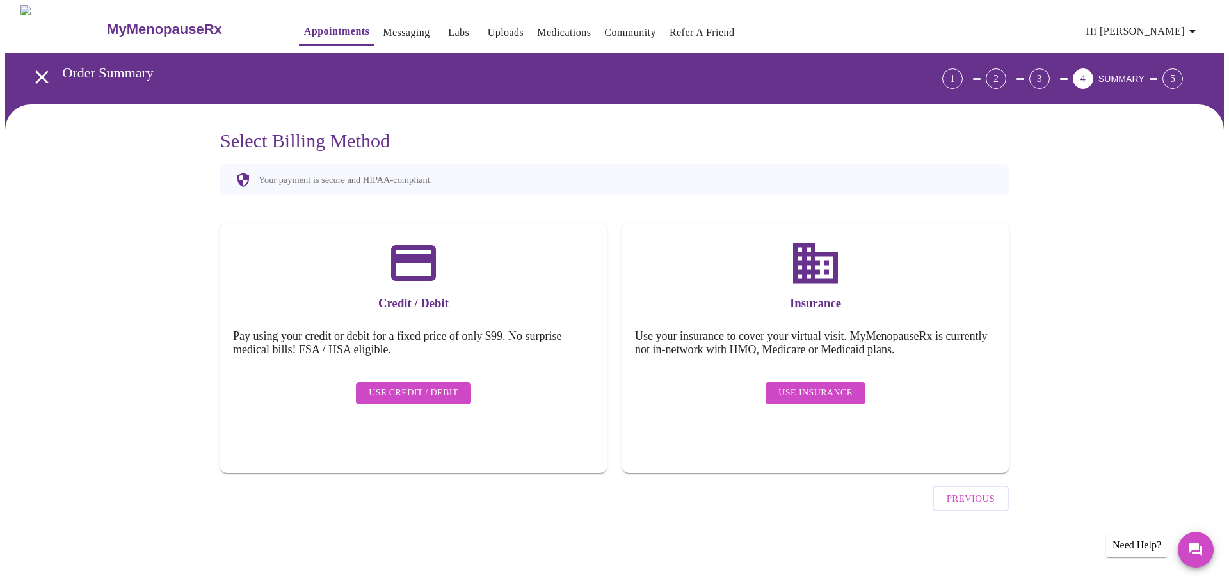
click at [832, 385] on span "Use Insurance" at bounding box center [816, 393] width 74 height 16
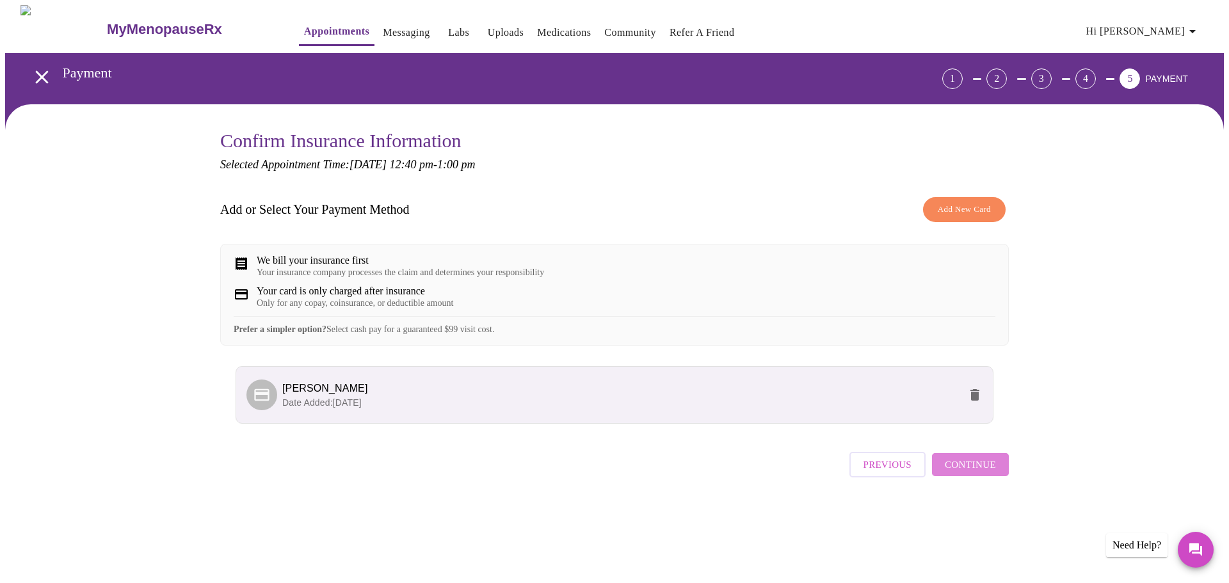
click at [982, 473] on span "Continue" at bounding box center [970, 465] width 51 height 17
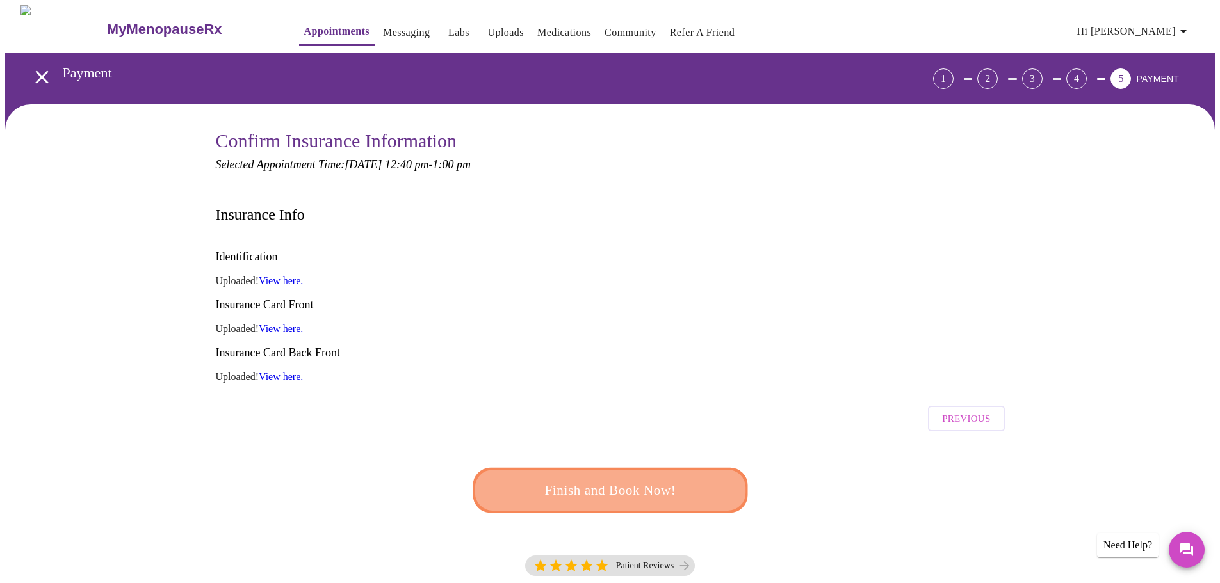
click at [640, 479] on span "Finish and Book Now!" at bounding box center [610, 491] width 237 height 24
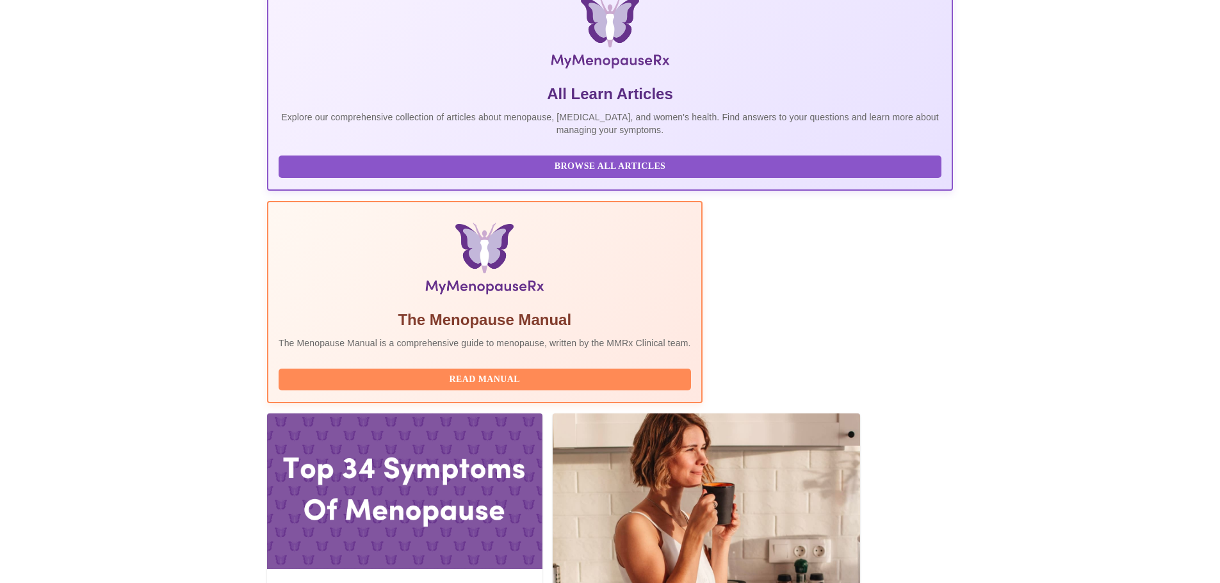
scroll to position [275, 0]
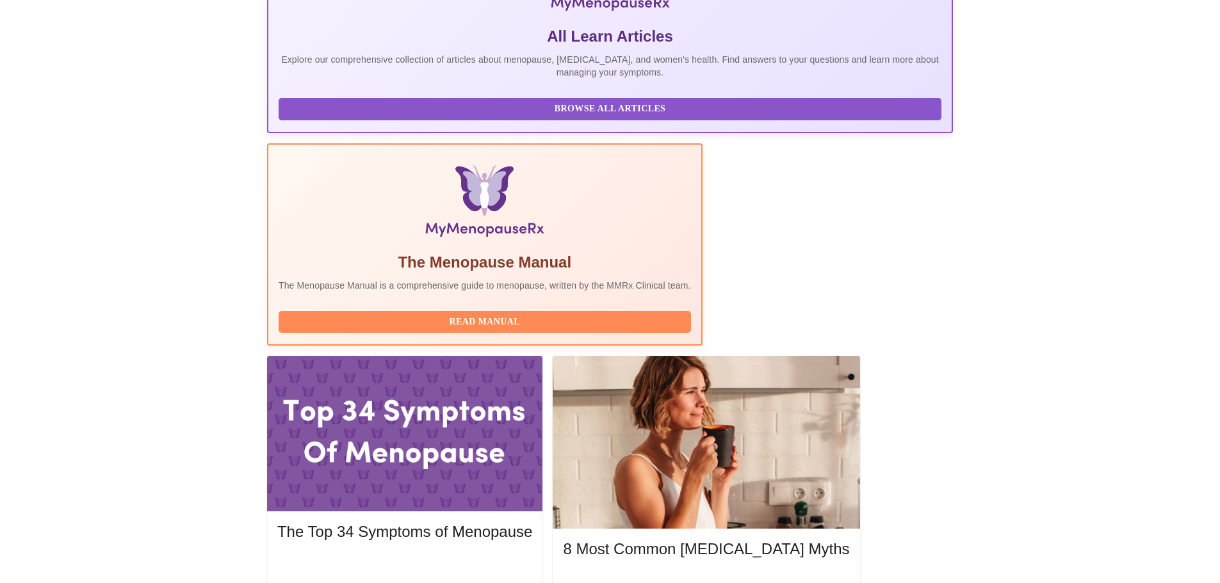
scroll to position [390, 0]
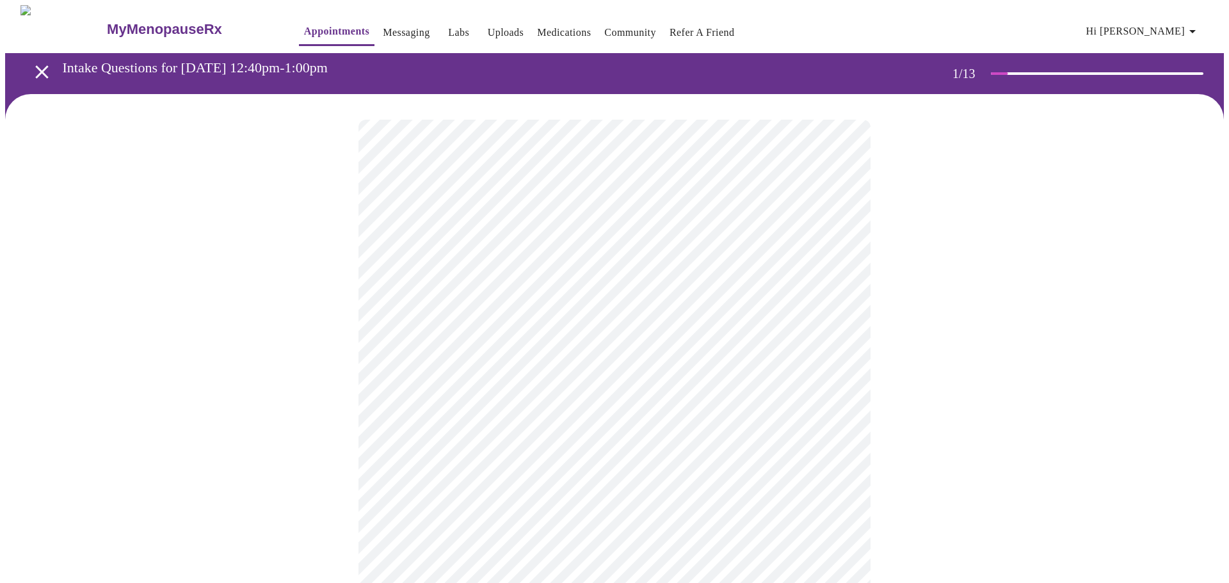
click at [499, 291] on body "MyMenopauseRx Appointments Messaging Labs Uploads Medications Community Refer a…" at bounding box center [614, 593] width 1219 height 1177
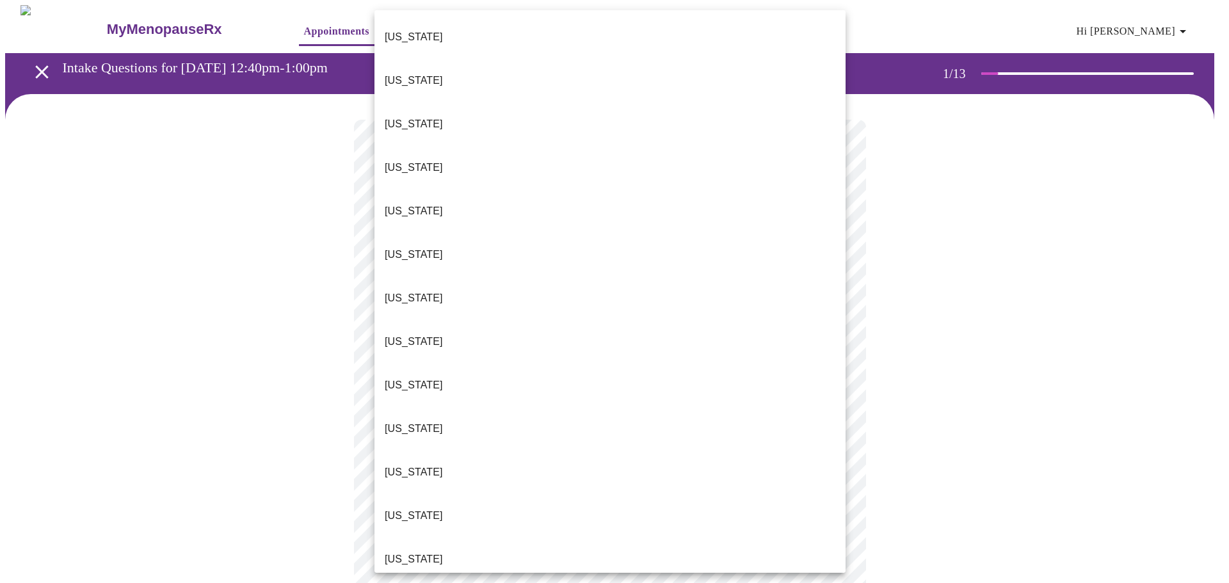
click at [411, 552] on p "Illinois" at bounding box center [414, 559] width 58 height 15
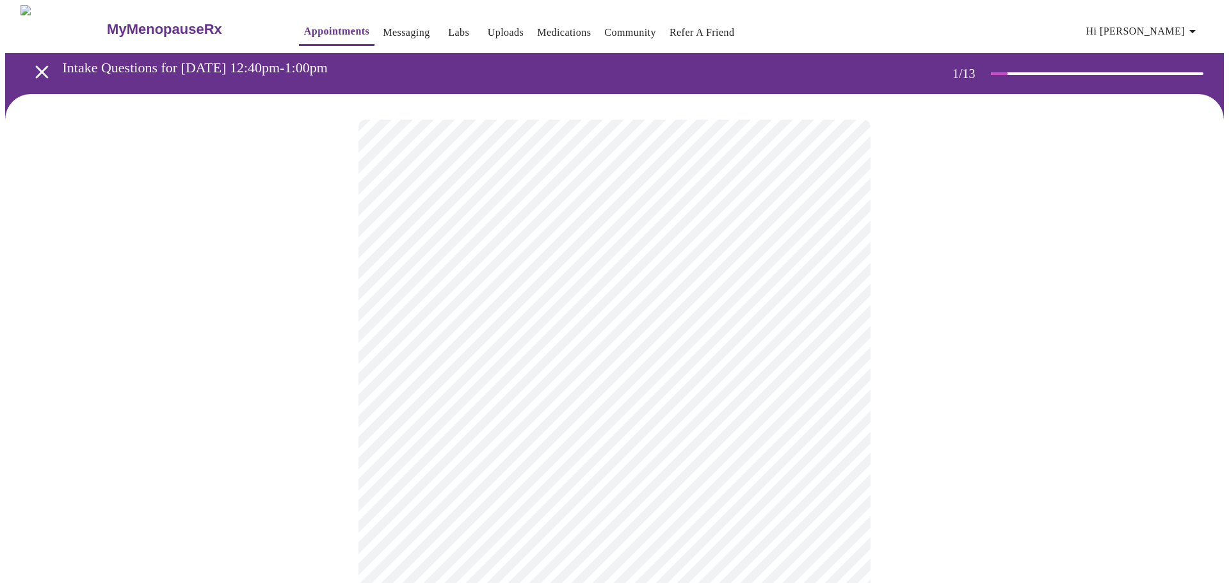
click at [473, 378] on body "MyMenopauseRx Appointments Messaging Labs Uploads Medications Community Refer a…" at bounding box center [614, 590] width 1219 height 1170
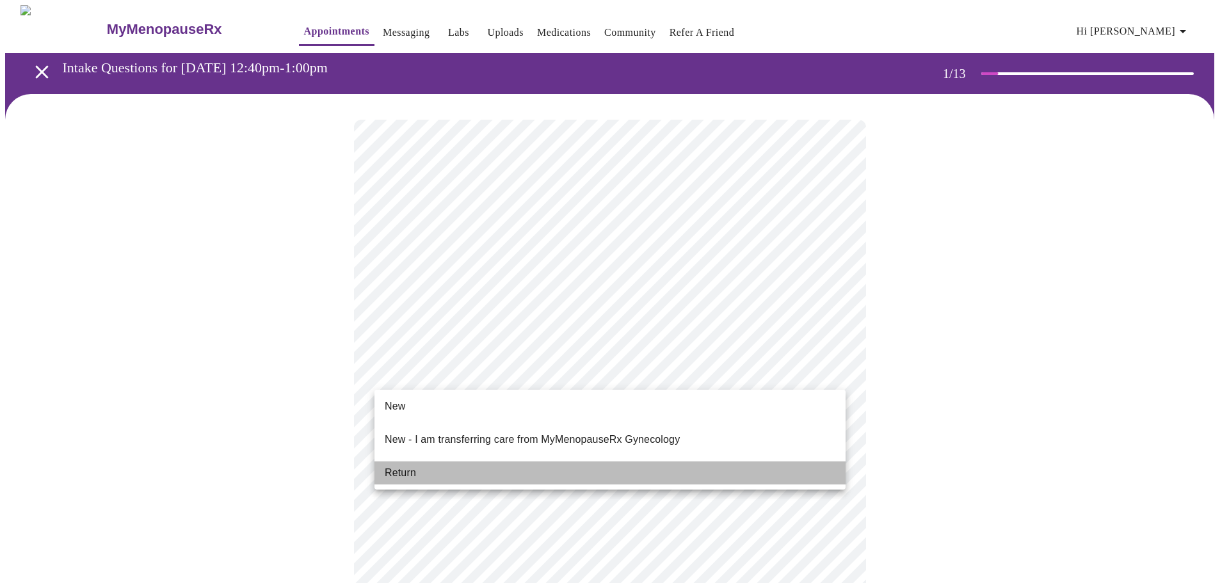
click at [407, 467] on span "Return" at bounding box center [400, 472] width 31 height 15
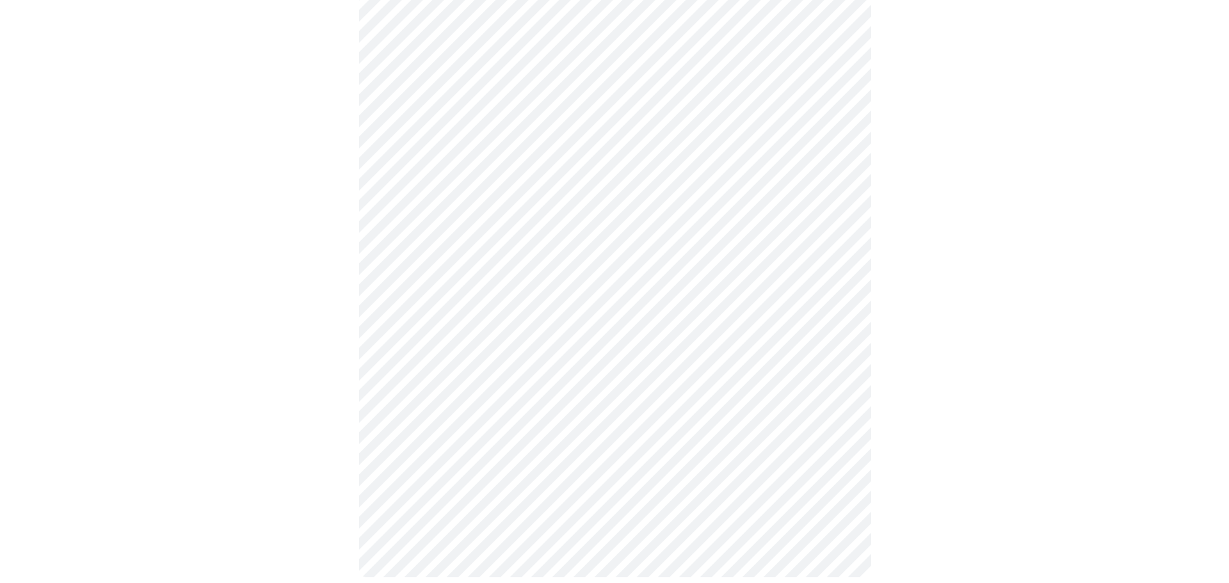
scroll to position [569, 0]
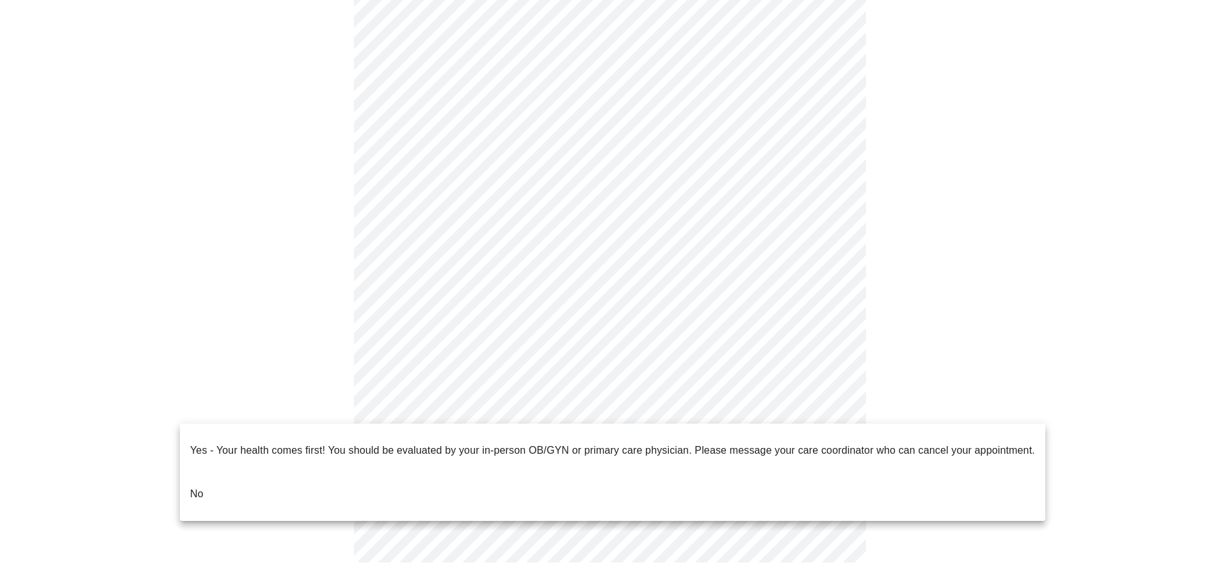
click at [830, 415] on body "MyMenopauseRx Appointments Messaging Labs Uploads Medications Community Refer a…" at bounding box center [614, 13] width 1219 height 1152
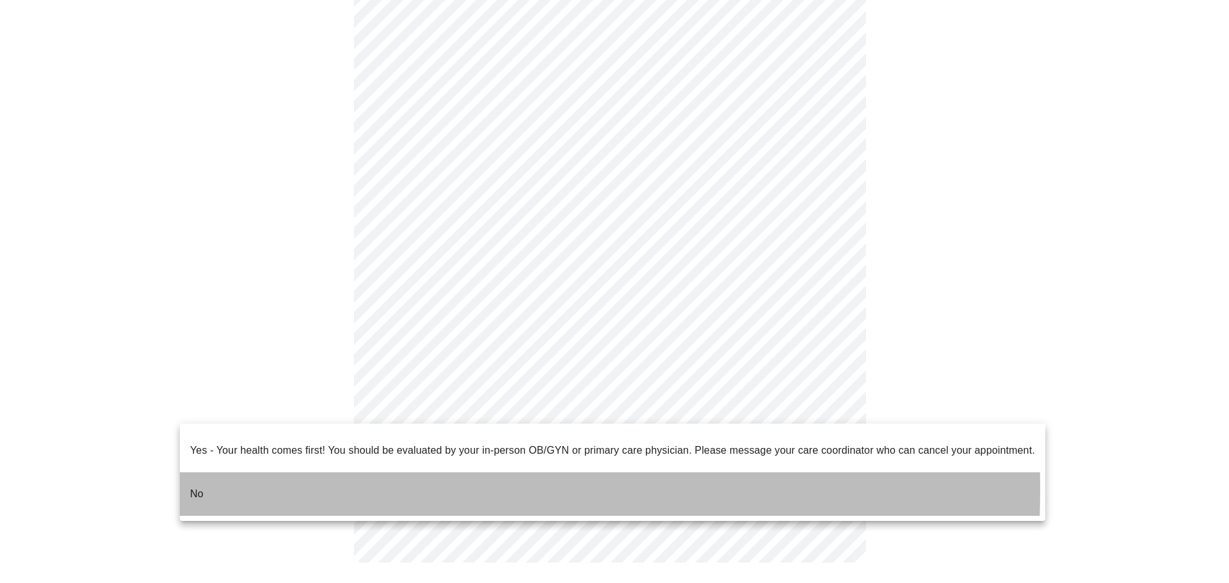
drag, startPoint x: 202, startPoint y: 479, endPoint x: 322, endPoint y: 390, distance: 149.7
click at [202, 487] on p "No" at bounding box center [196, 494] width 13 height 15
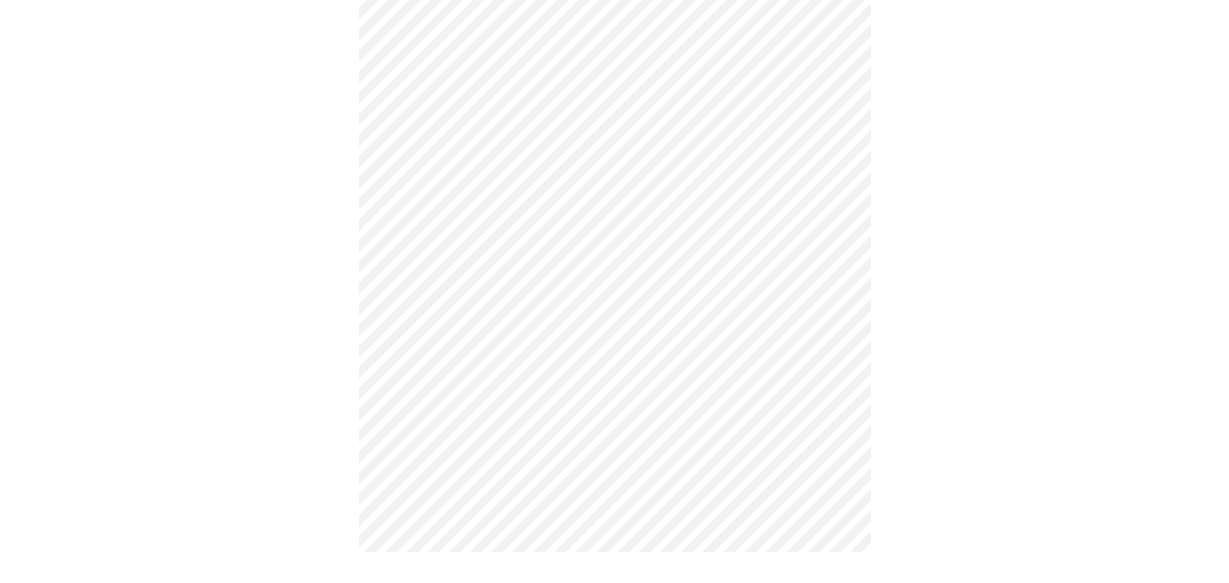
scroll to position [0, 0]
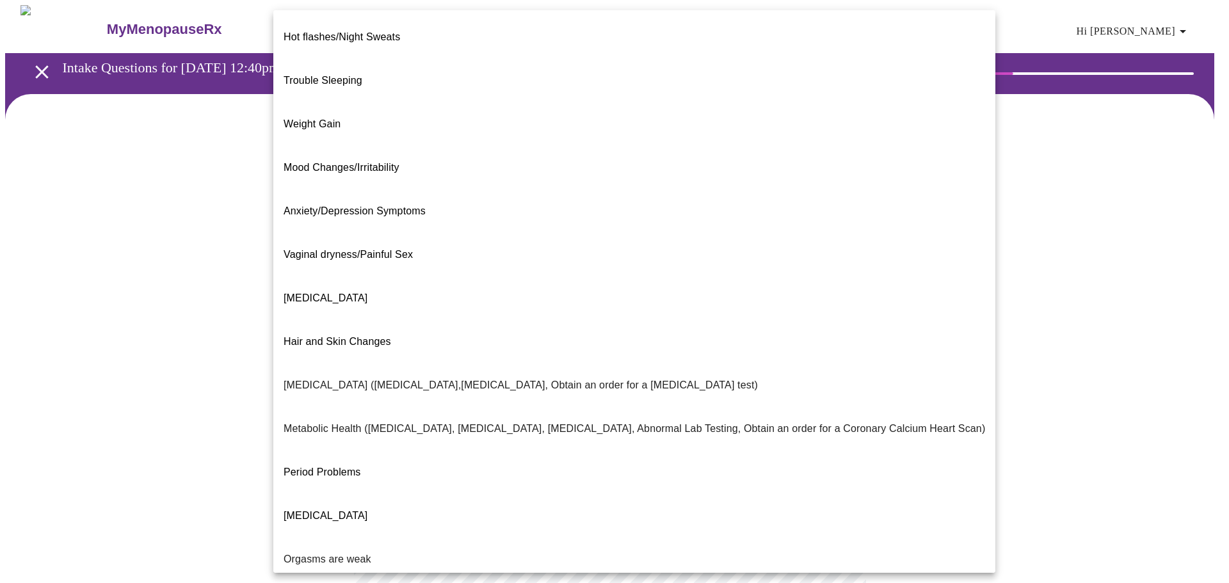
click at [828, 269] on body "MyMenopauseRx Appointments Messaging Labs Uploads Medications Community Refer a…" at bounding box center [614, 390] width 1219 height 770
click at [1072, 289] on div at bounding box center [614, 291] width 1229 height 583
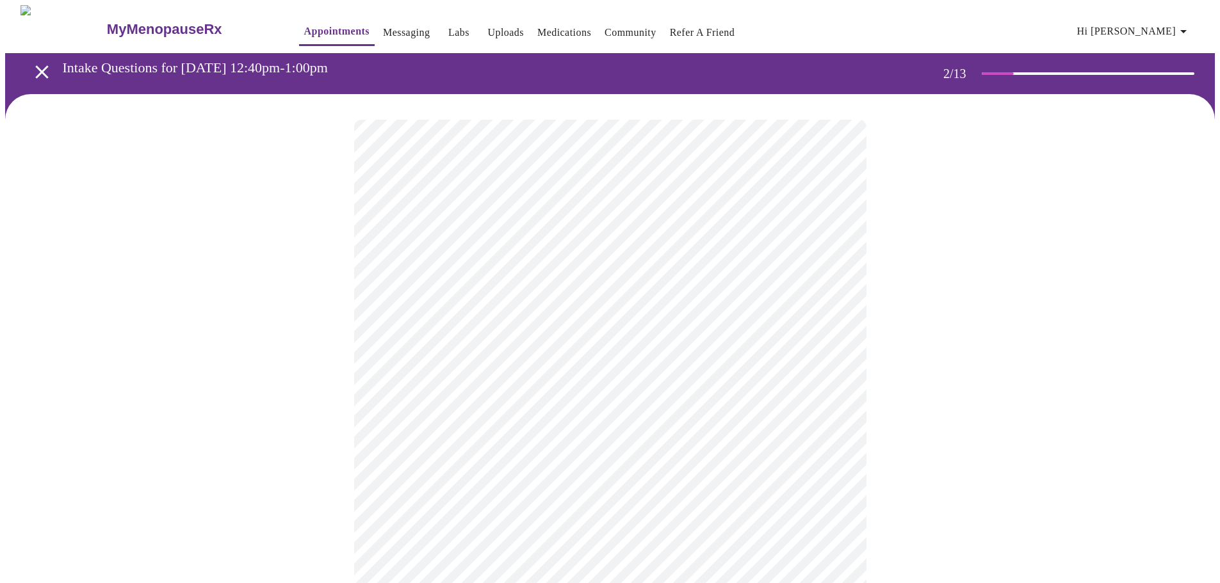
click at [305, 31] on link "Appointments" at bounding box center [336, 31] width 65 height 18
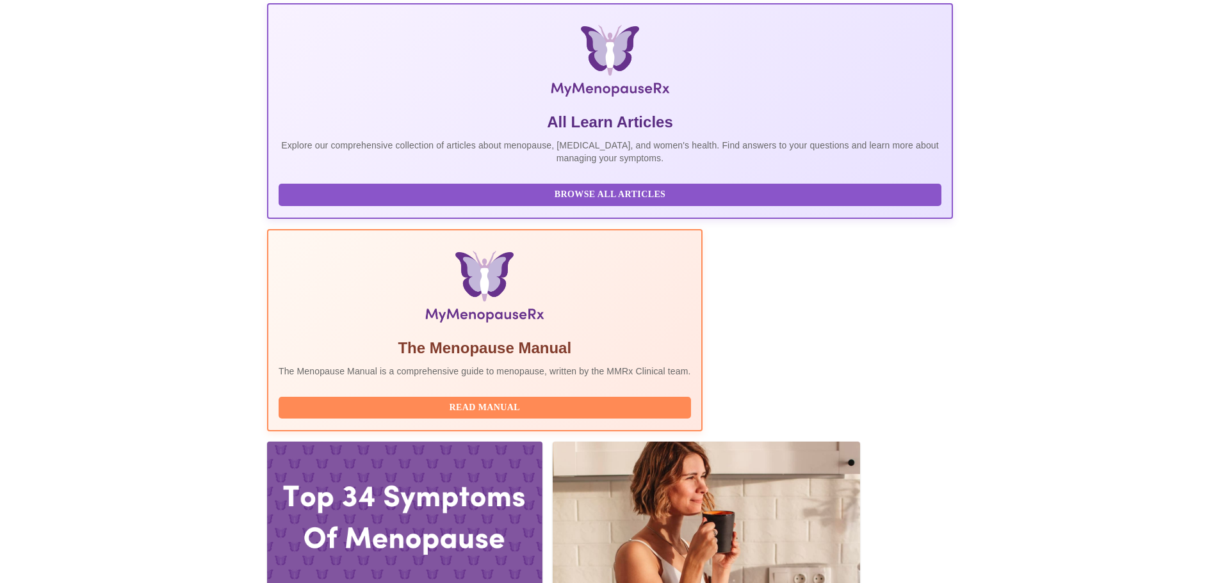
scroll to position [275, 0]
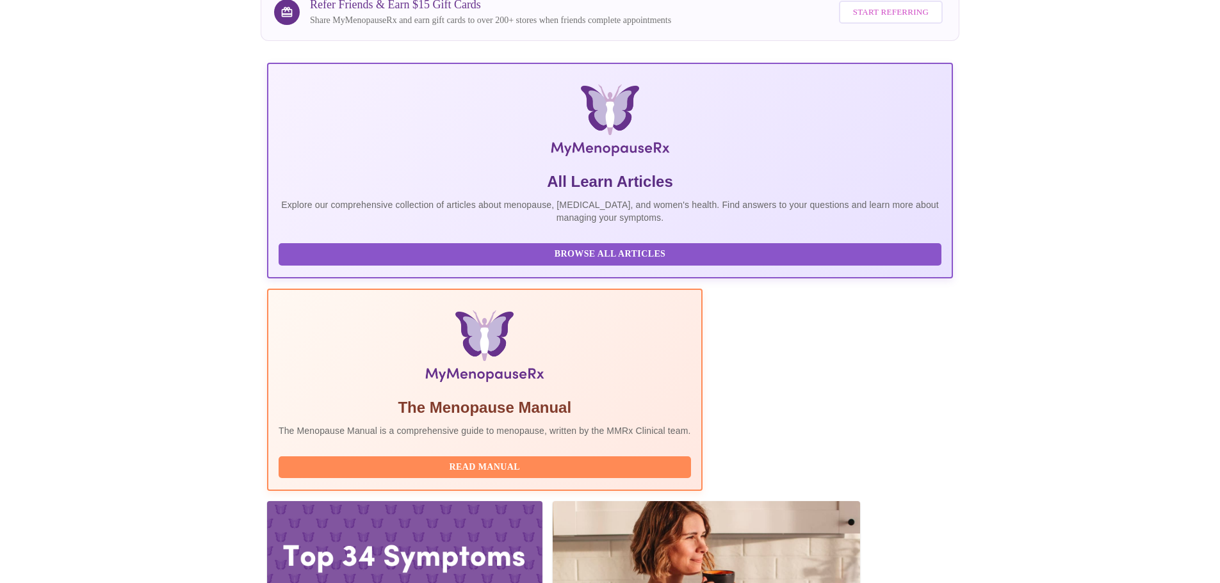
scroll to position [175, 0]
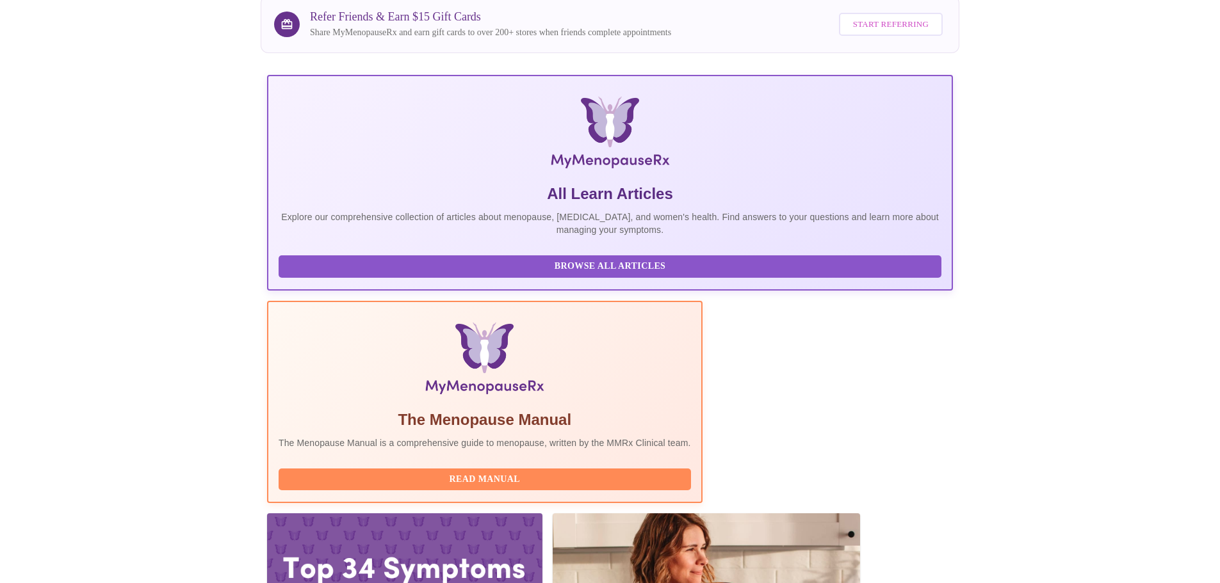
drag, startPoint x: 925, startPoint y: 427, endPoint x: 917, endPoint y: 428, distance: 7.1
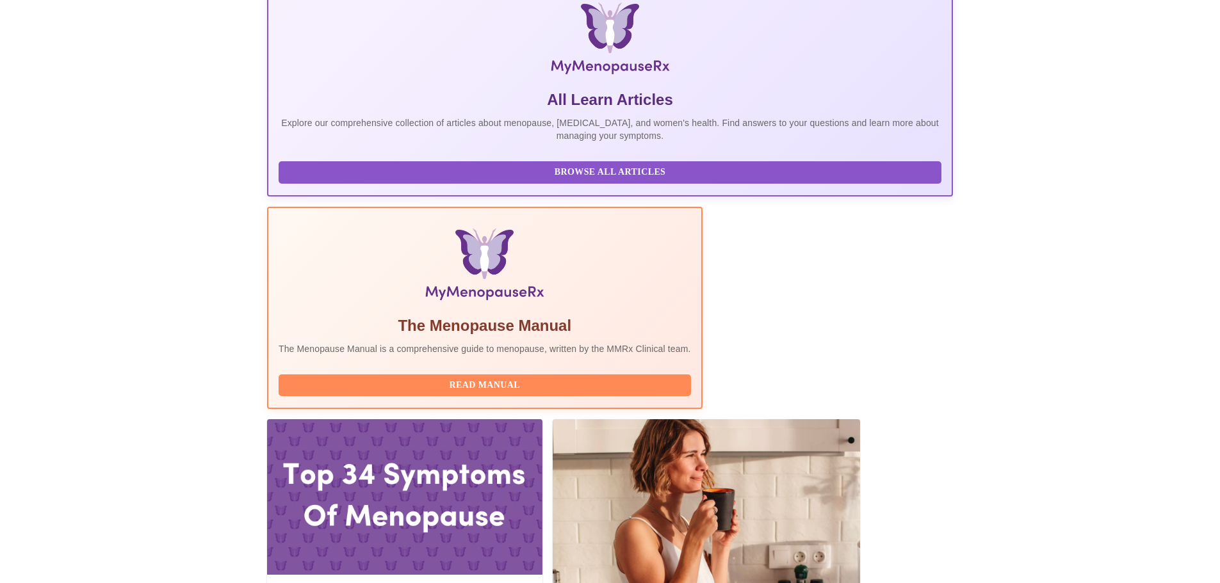
scroll to position [275, 0]
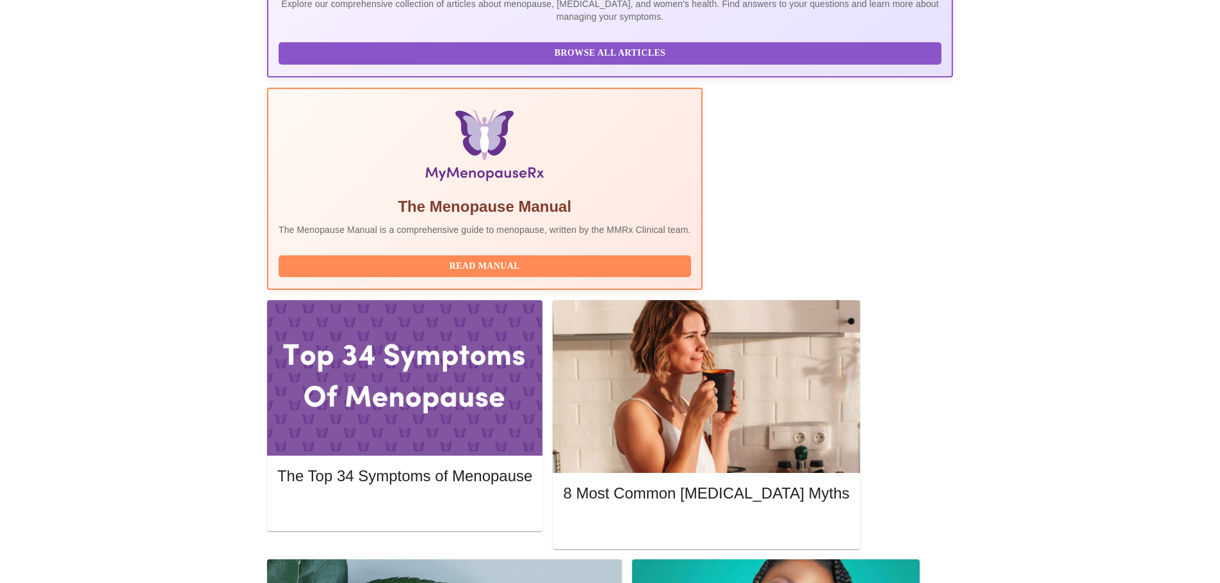
scroll to position [390, 0]
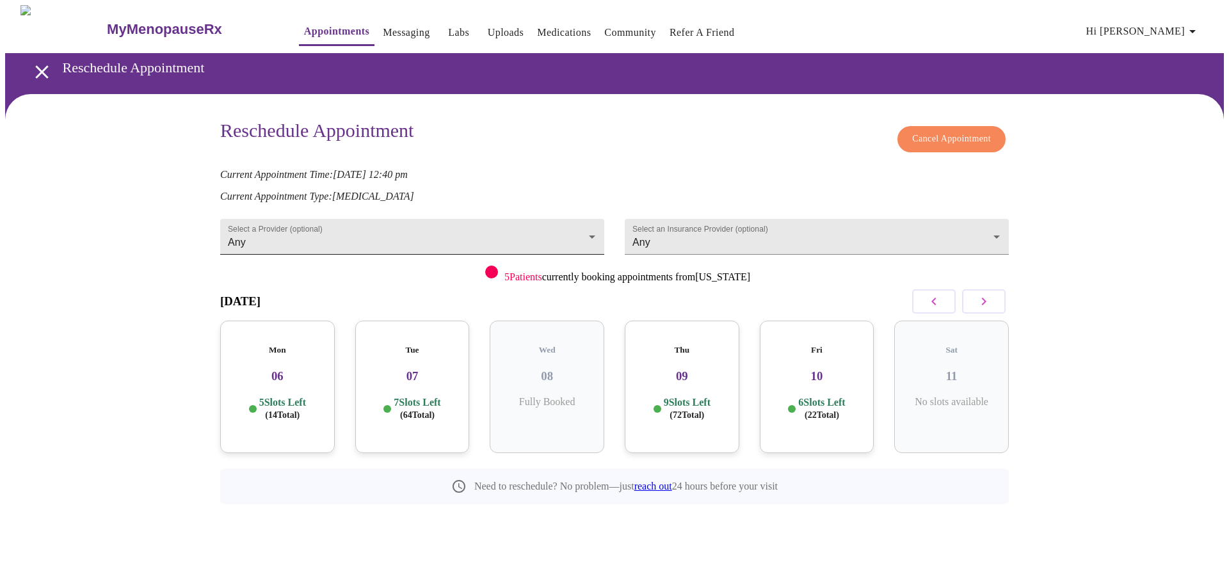
click at [319, 235] on body "MyMenopauseRx Appointments Messaging Labs Uploads Medications Community Refer a…" at bounding box center [614, 283] width 1219 height 557
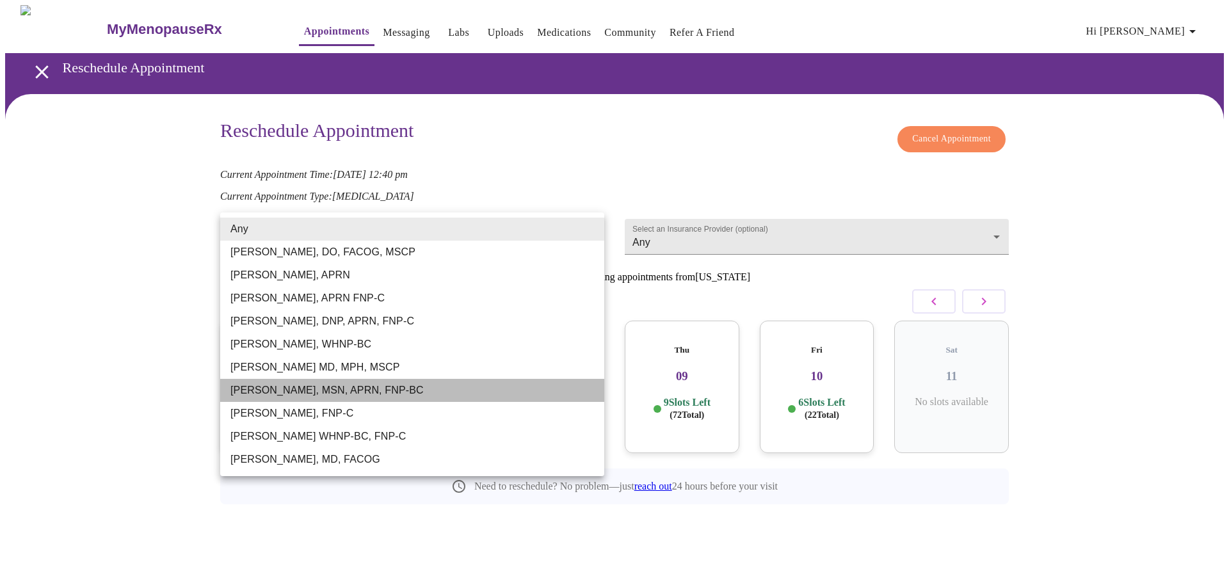
click at [288, 390] on li "[PERSON_NAME], MSN, APRN, FNP-BC" at bounding box center [412, 390] width 384 height 23
type input "[PERSON_NAME], MSN, APRN, FNP-BC"
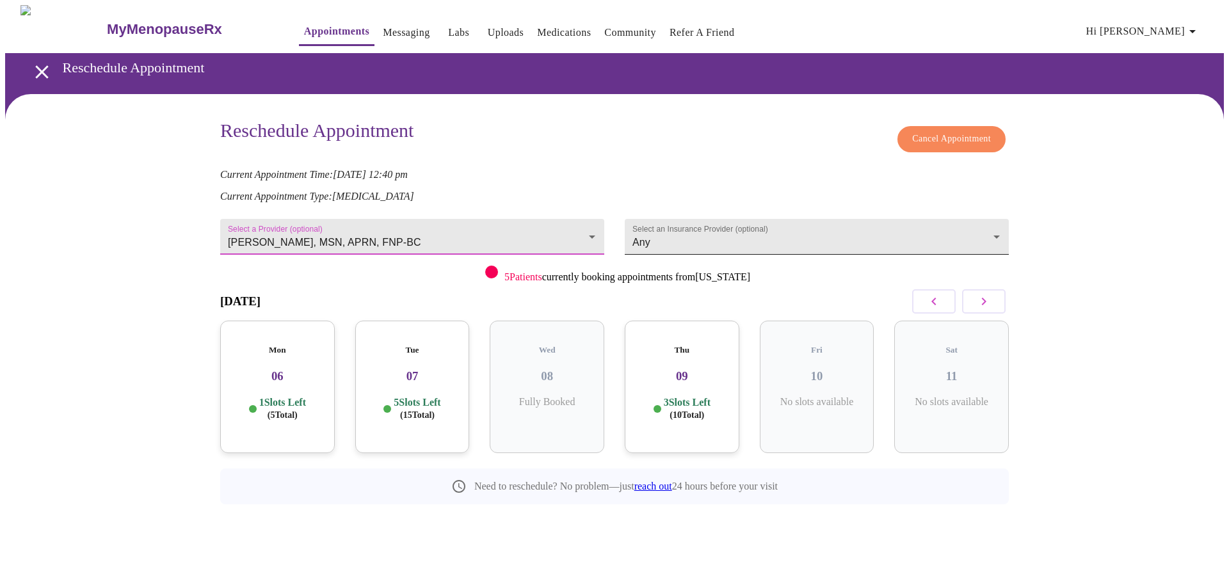
click at [683, 240] on body "MyMenopauseRx Appointments Messaging Labs Uploads Medications Community Refer a…" at bounding box center [614, 283] width 1219 height 557
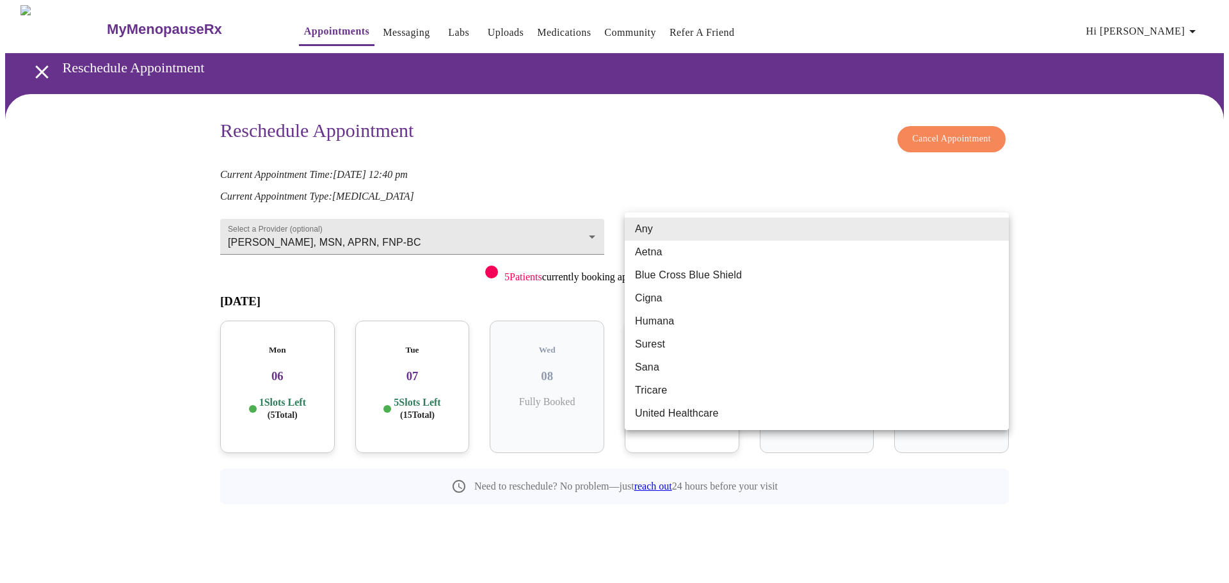
click at [651, 298] on li "Cigna" at bounding box center [817, 298] width 384 height 23
type input "Cigna"
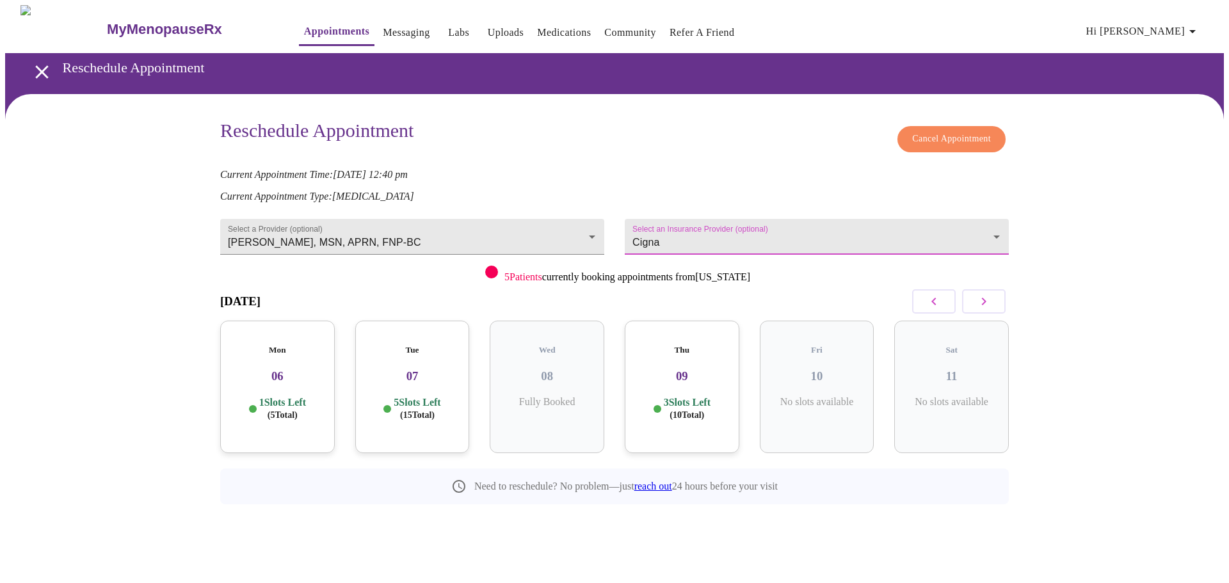
click at [686, 375] on div "Thu 09 3 Slots Left ( 10 Total)" at bounding box center [682, 387] width 115 height 133
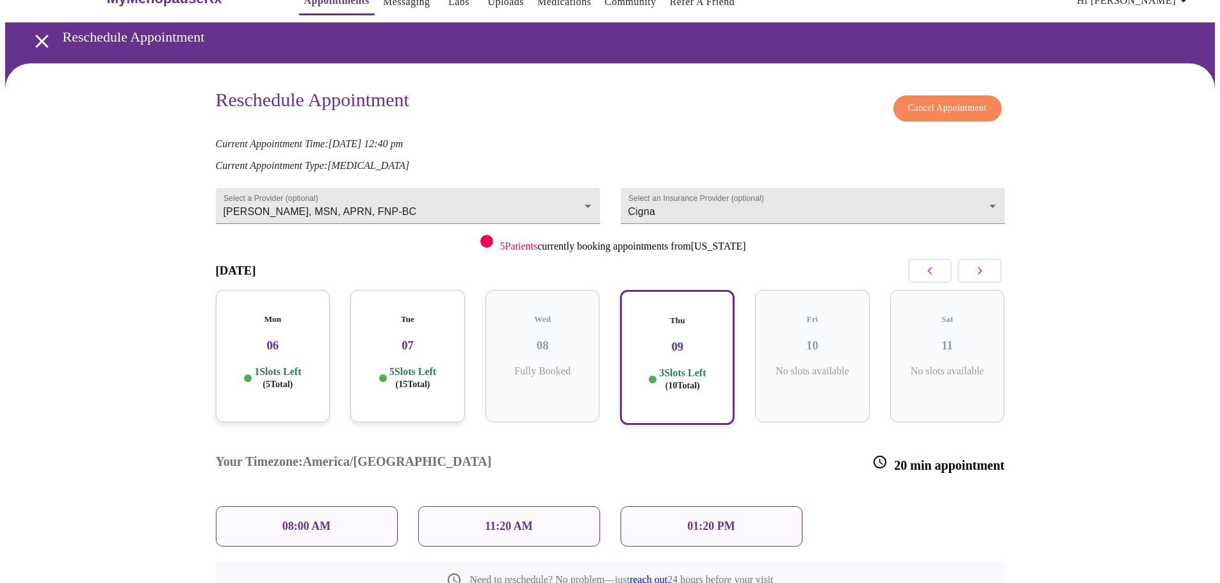
scroll to position [60, 0]
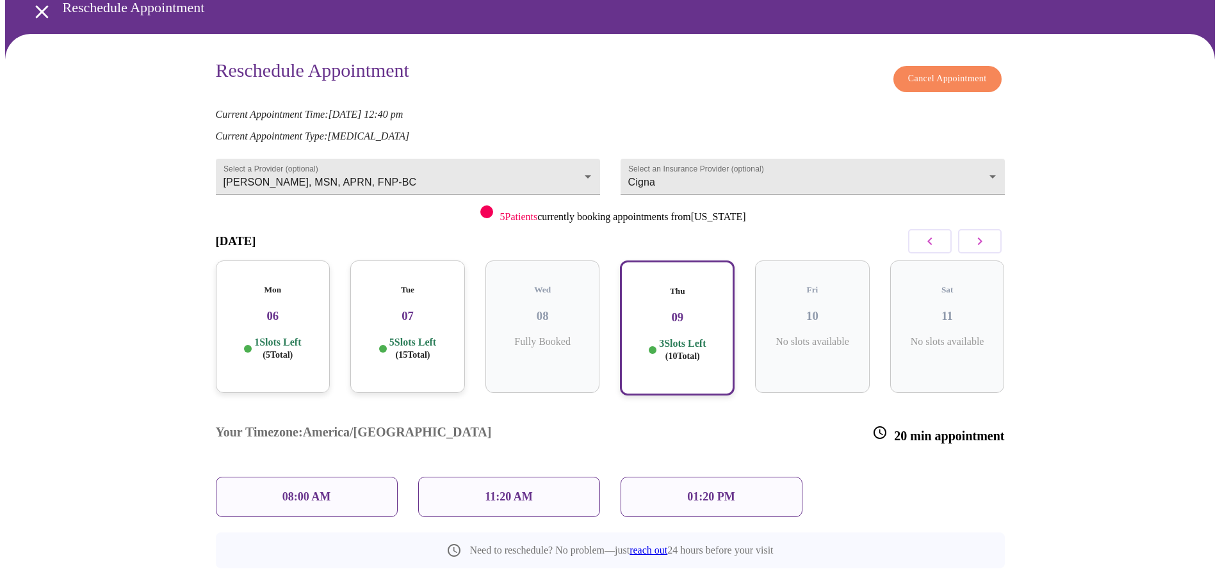
click at [520, 477] on div "11:20 AM" at bounding box center [509, 497] width 182 height 40
click at [526, 490] on p "11:20 AM" at bounding box center [509, 496] width 48 height 13
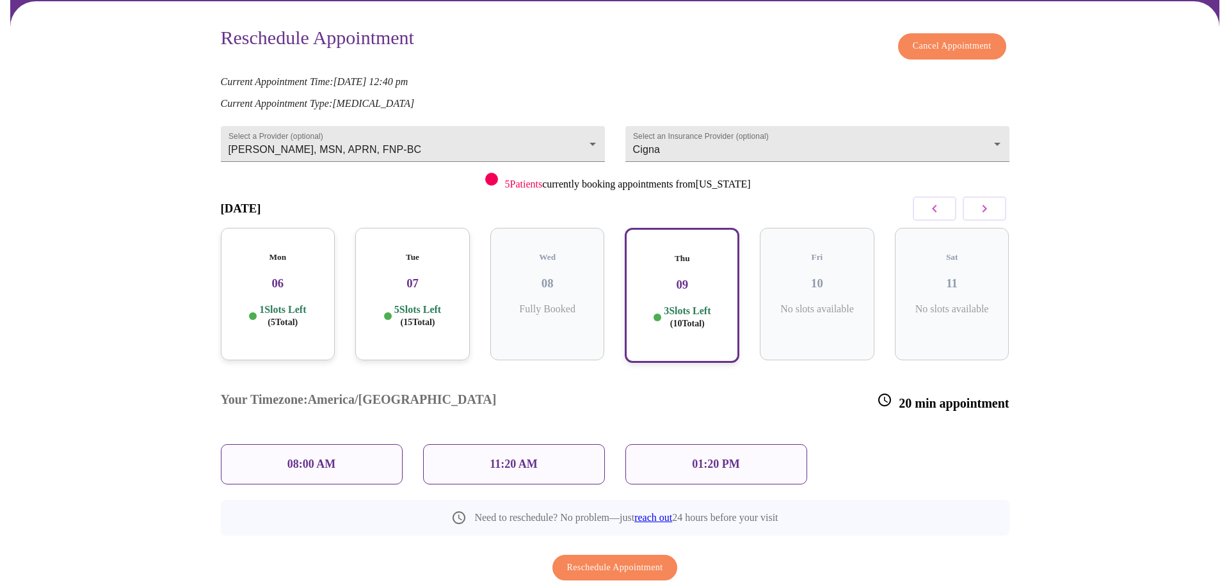
scroll to position [111, 0]
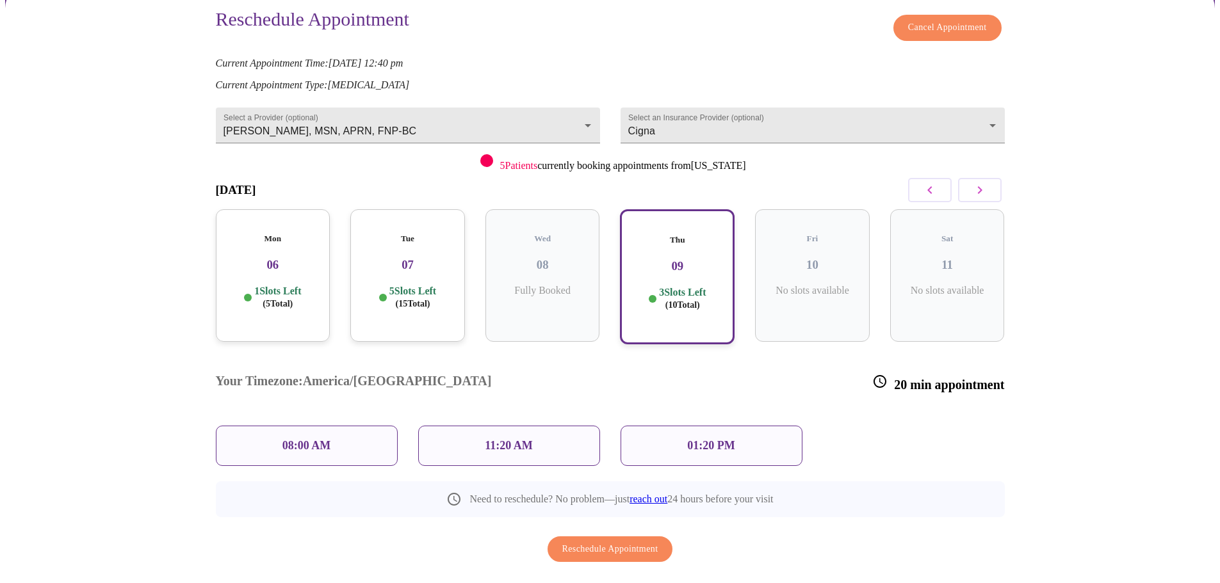
click at [657, 542] on span "Reschedule Appointment" at bounding box center [610, 550] width 96 height 16
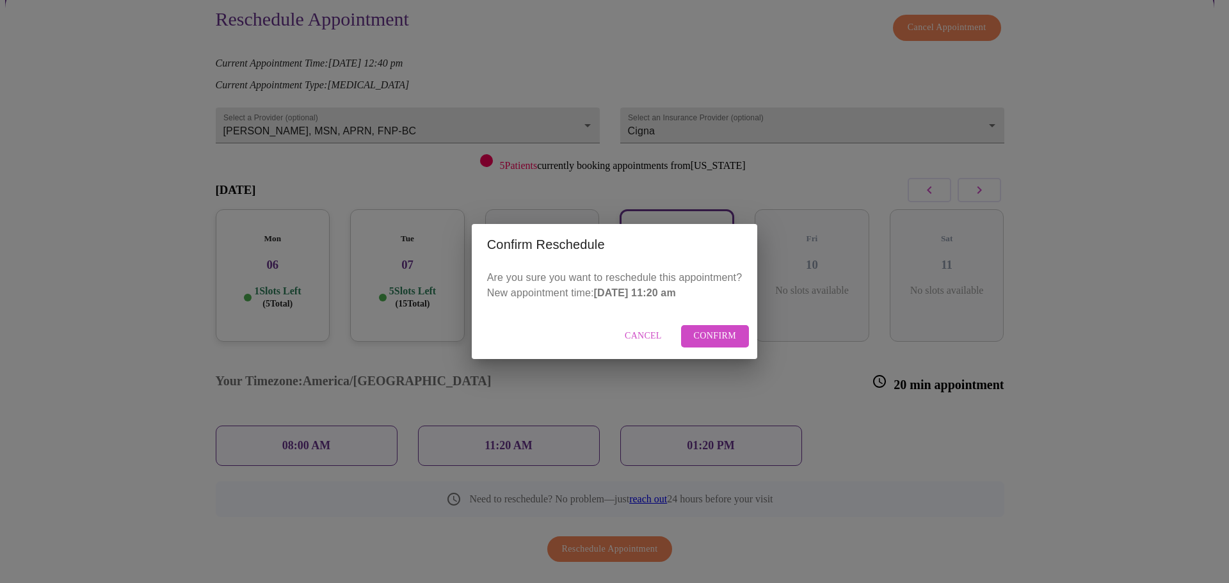
click at [720, 334] on span "Confirm" at bounding box center [715, 336] width 43 height 16
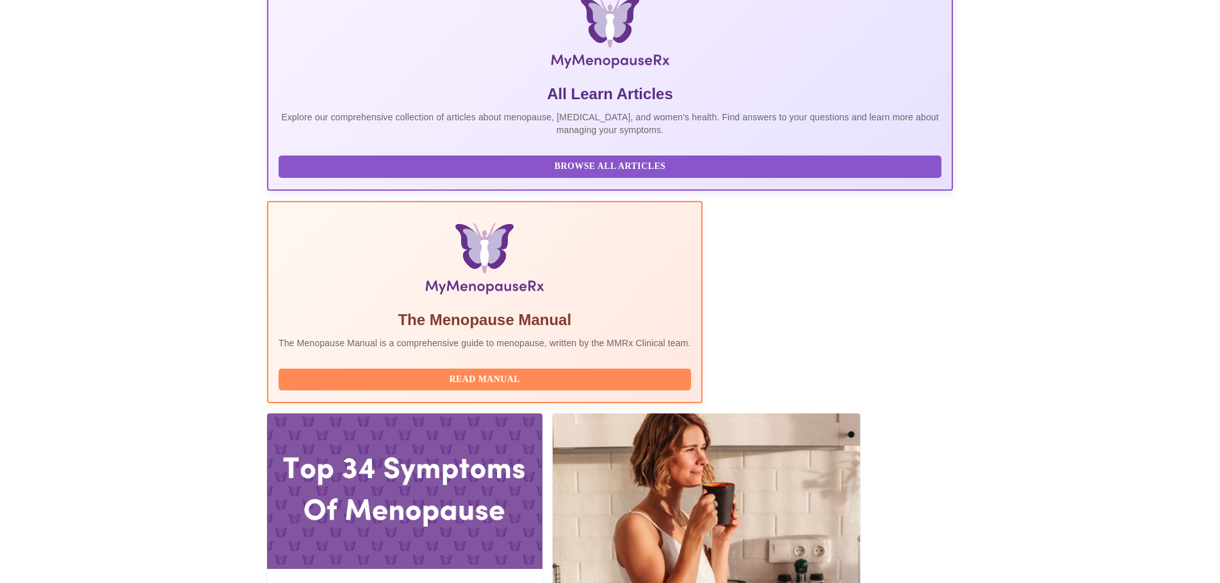
scroll to position [289, 0]
